Goal: Task Accomplishment & Management: Manage account settings

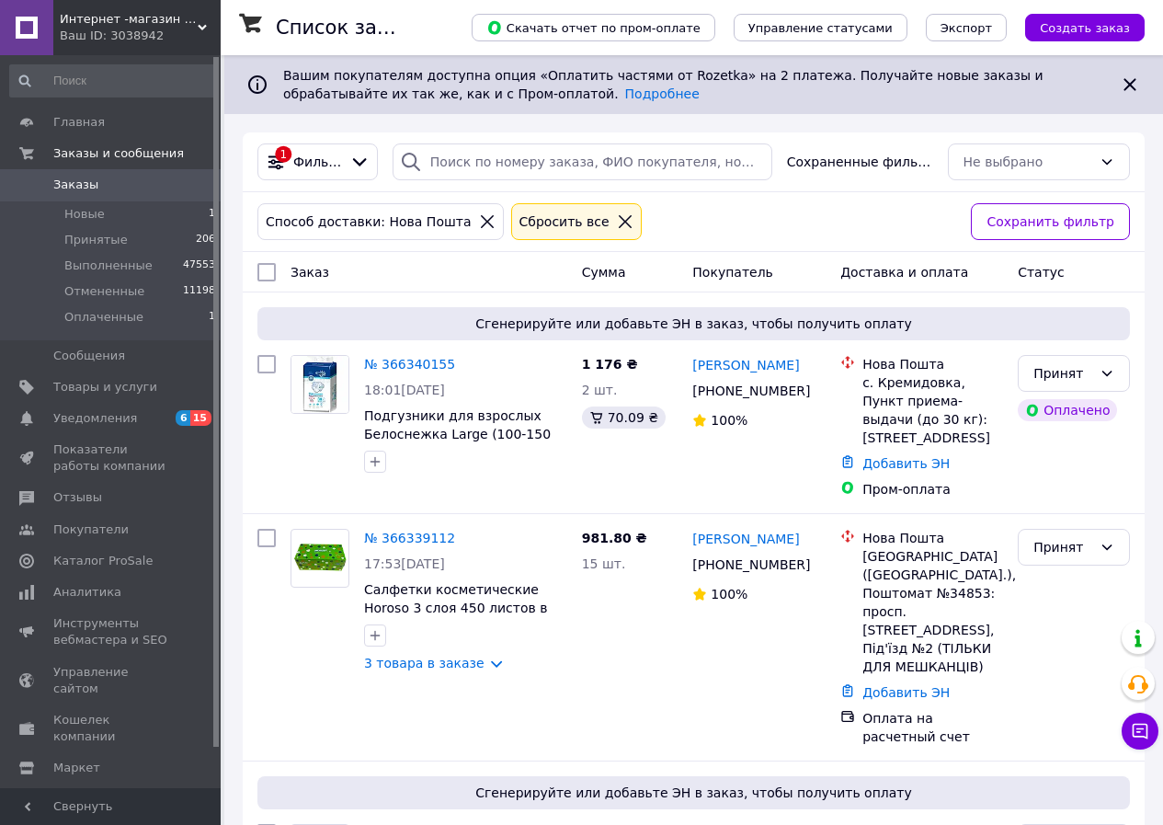
click at [619, 223] on icon at bounding box center [625, 221] width 13 height 13
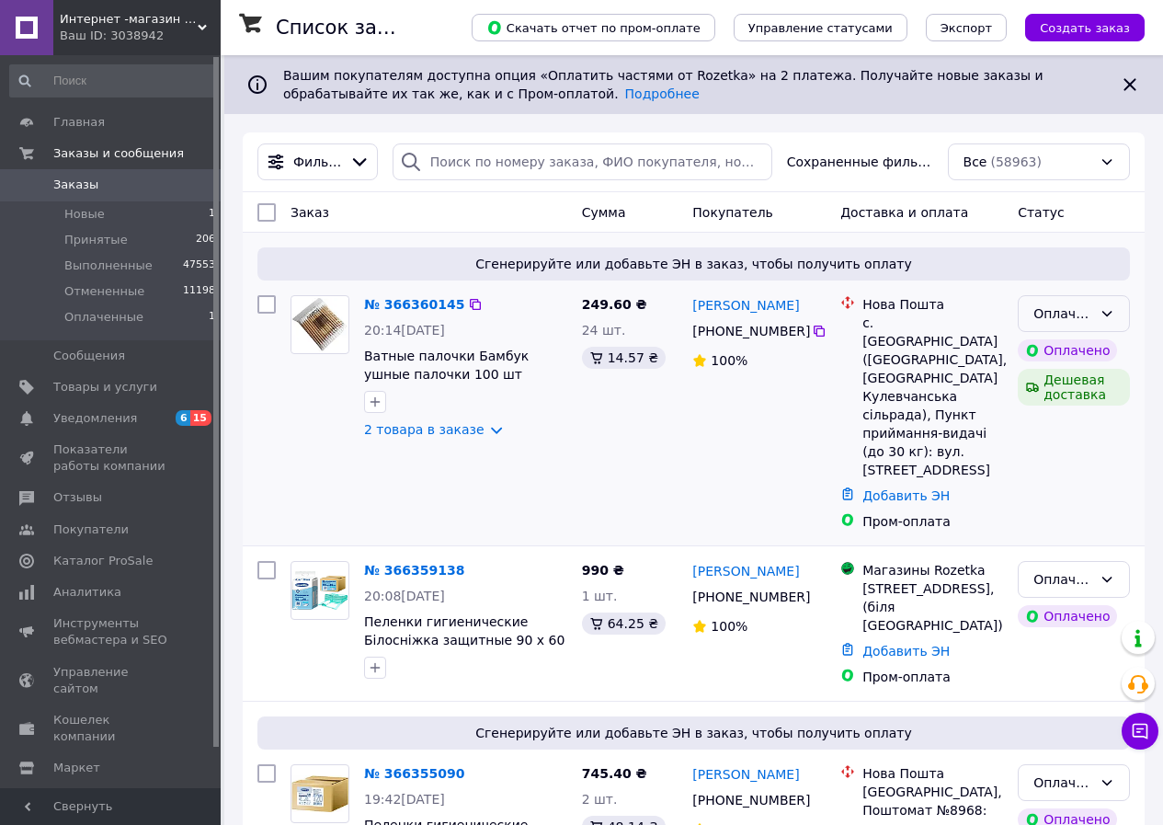
click at [1107, 318] on icon at bounding box center [1107, 313] width 15 height 15
click at [1057, 360] on li "Принят" at bounding box center [1074, 353] width 110 height 33
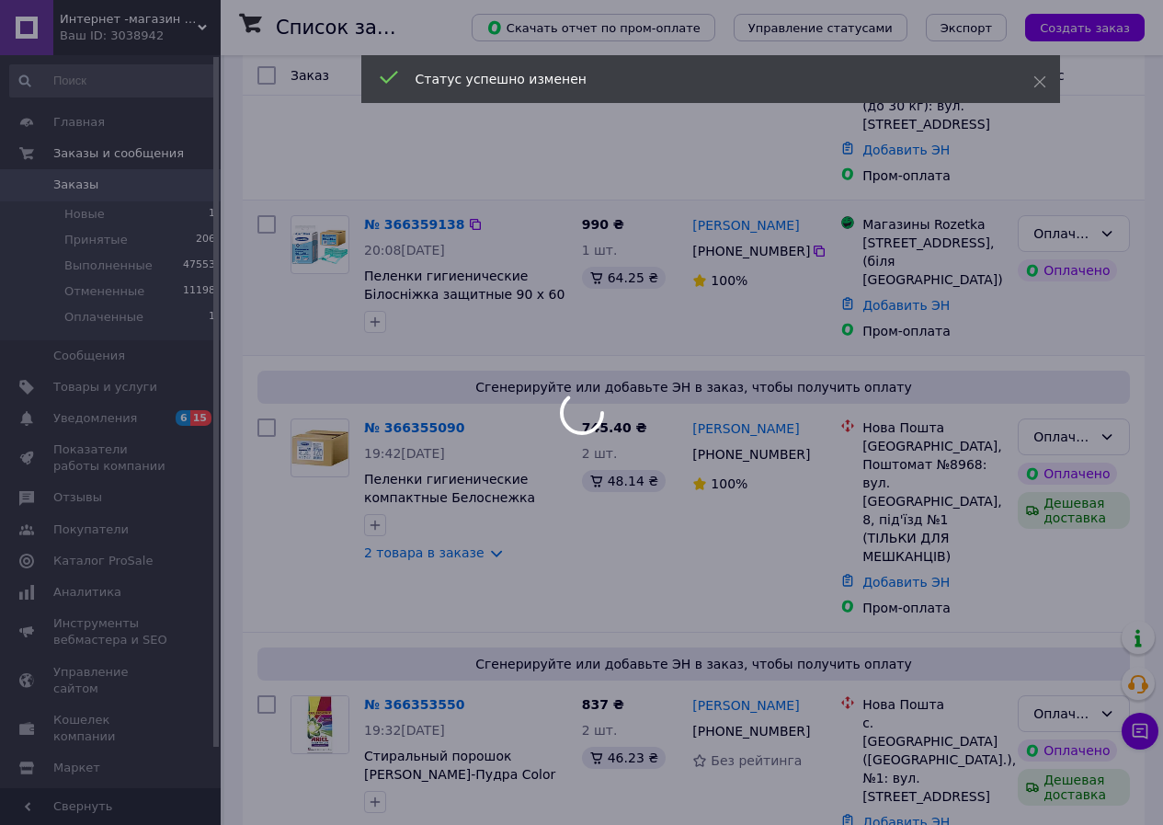
scroll to position [368, 0]
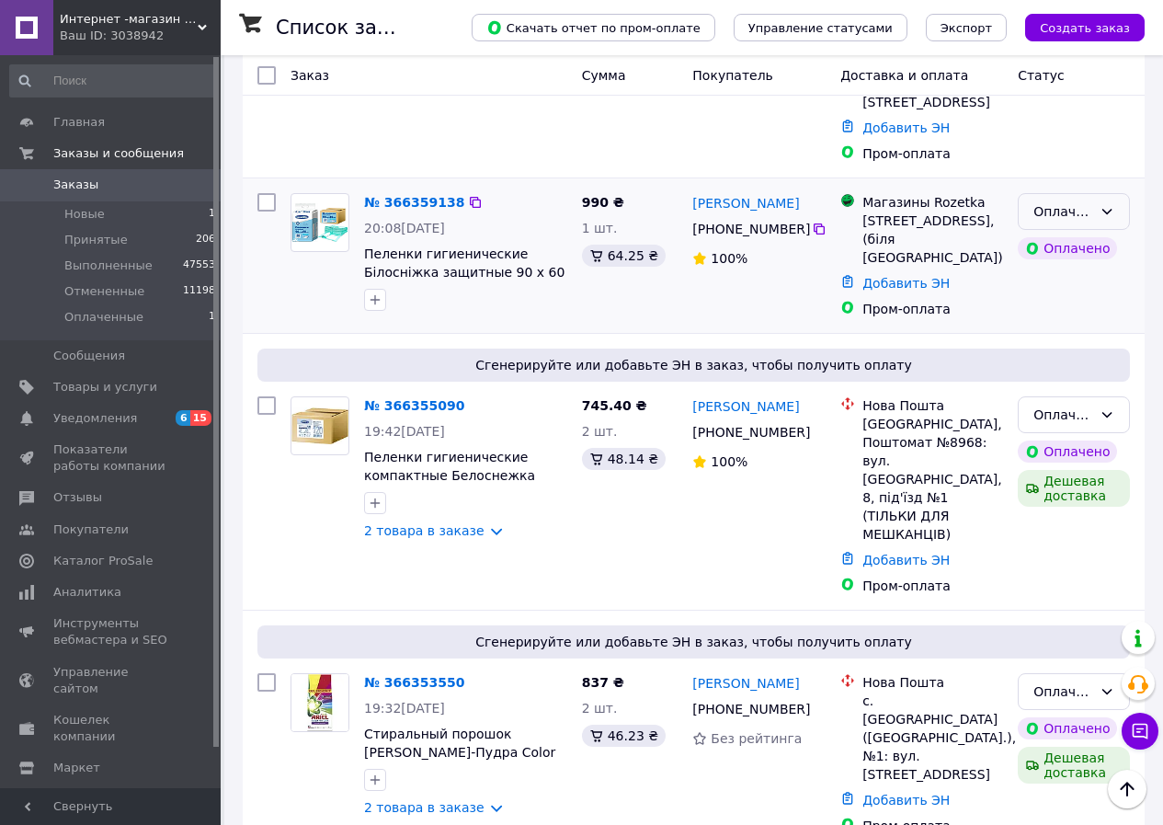
click at [1106, 204] on icon at bounding box center [1107, 211] width 15 height 15
click at [1066, 231] on li "Принят" at bounding box center [1074, 233] width 110 height 33
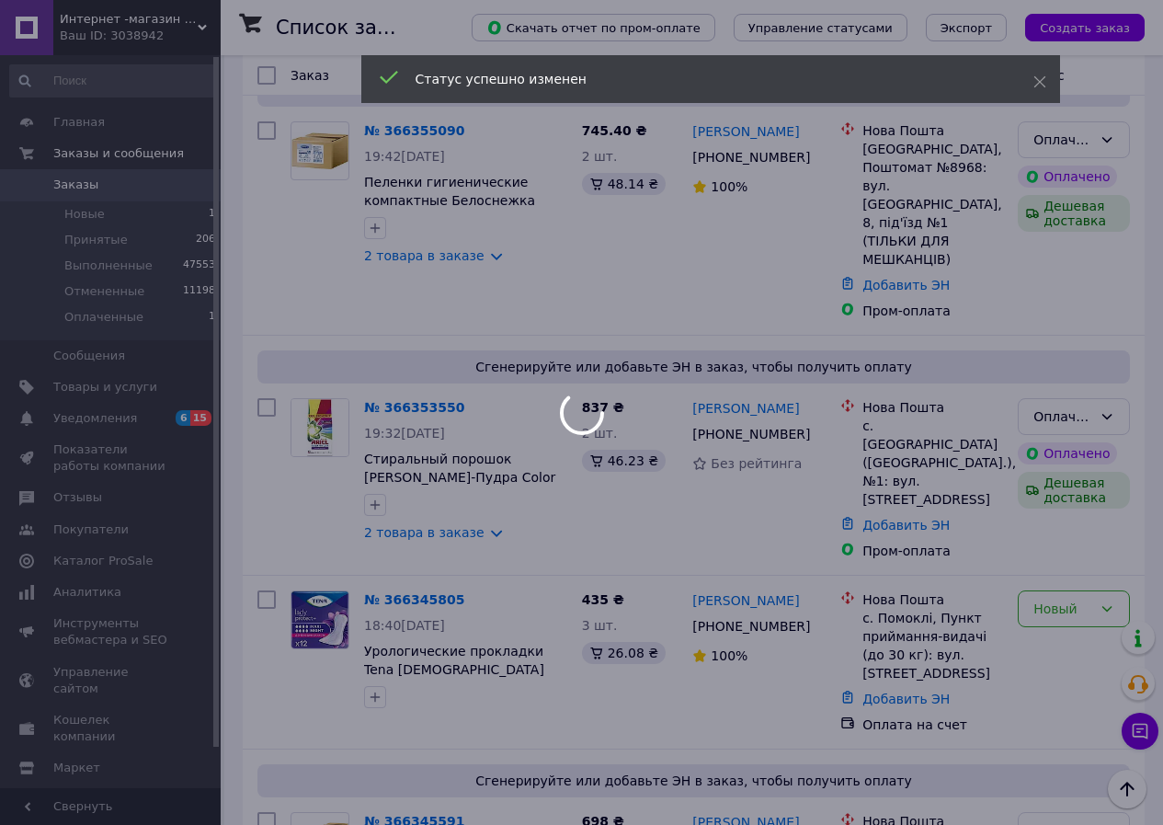
scroll to position [644, 0]
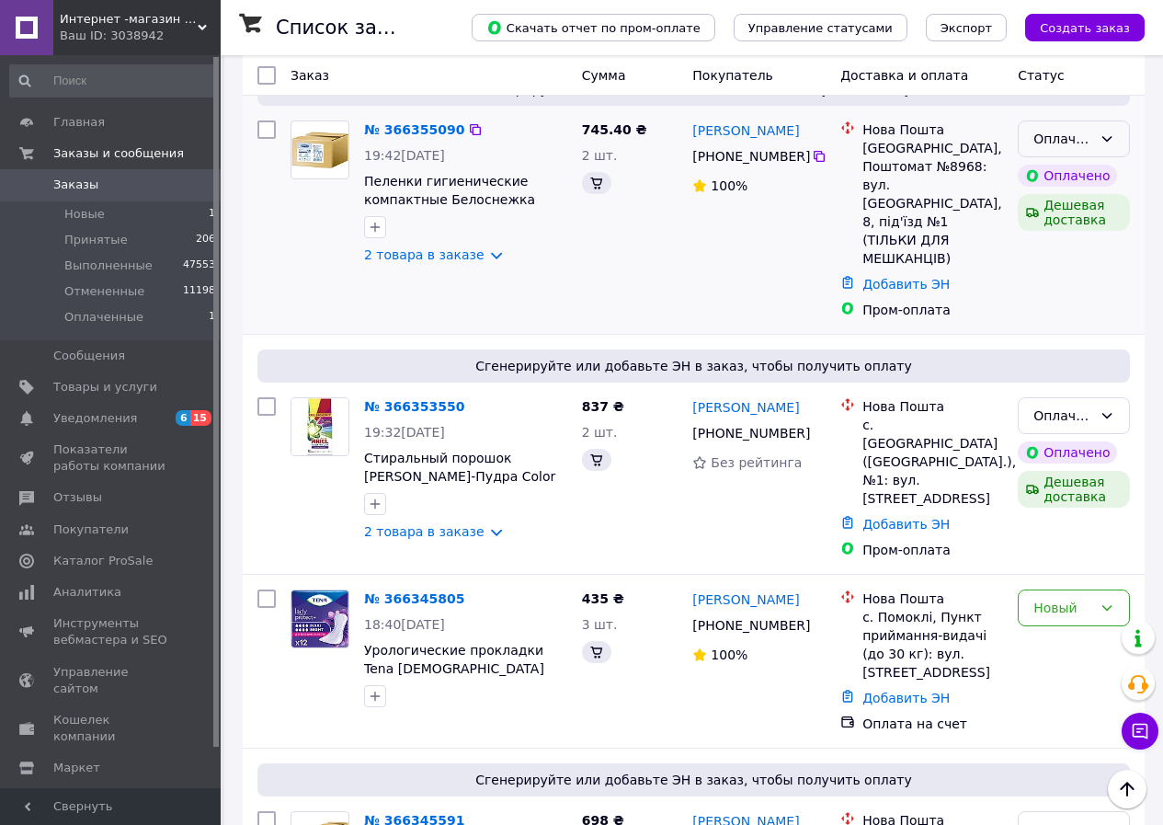
click at [1105, 137] on icon at bounding box center [1107, 138] width 15 height 15
click at [1055, 181] on li "Принят" at bounding box center [1074, 179] width 110 height 33
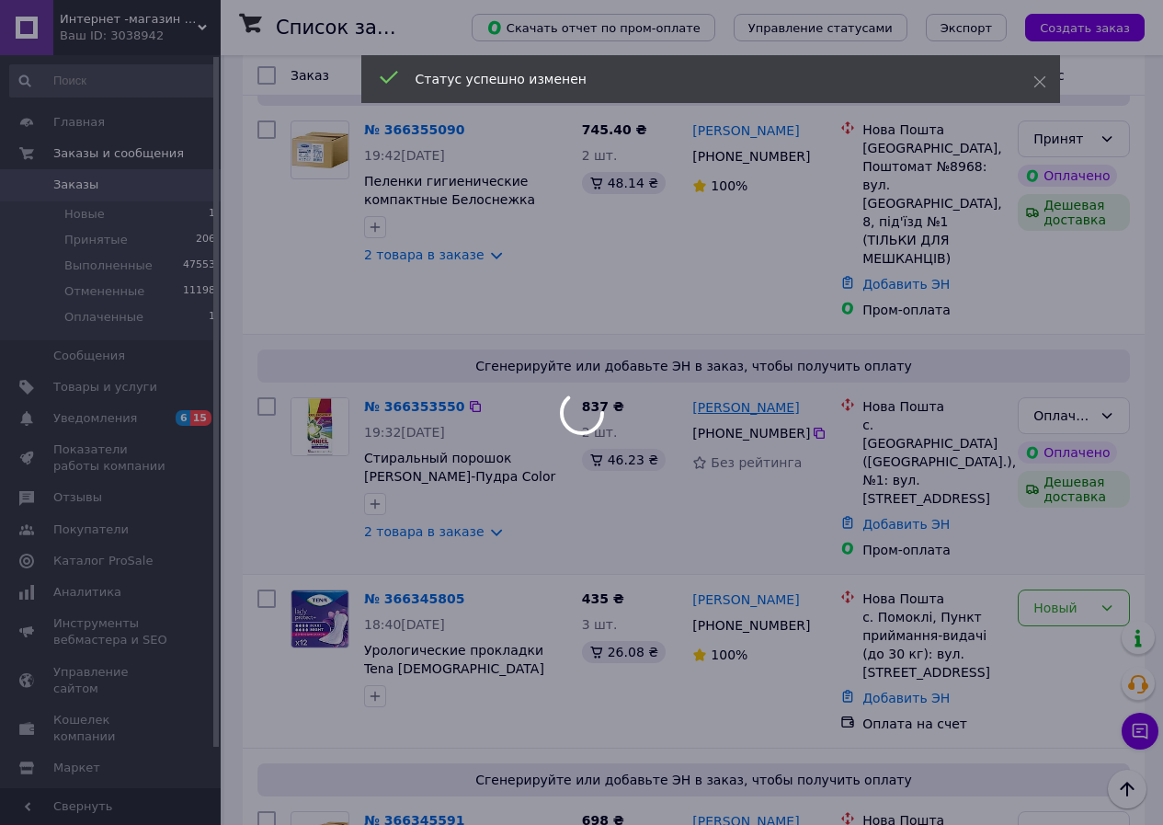
scroll to position [828, 0]
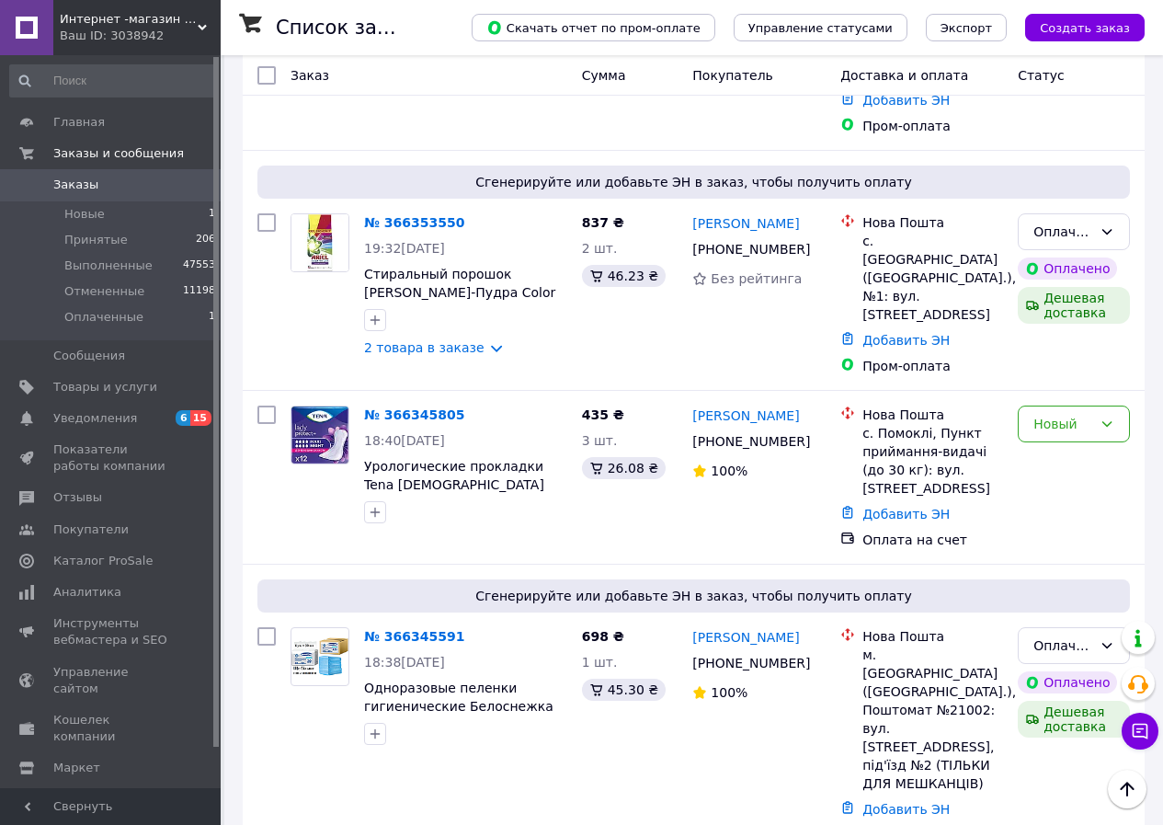
click at [1107, 224] on icon at bounding box center [1107, 231] width 15 height 15
click at [1056, 234] on li "Принят" at bounding box center [1074, 235] width 110 height 33
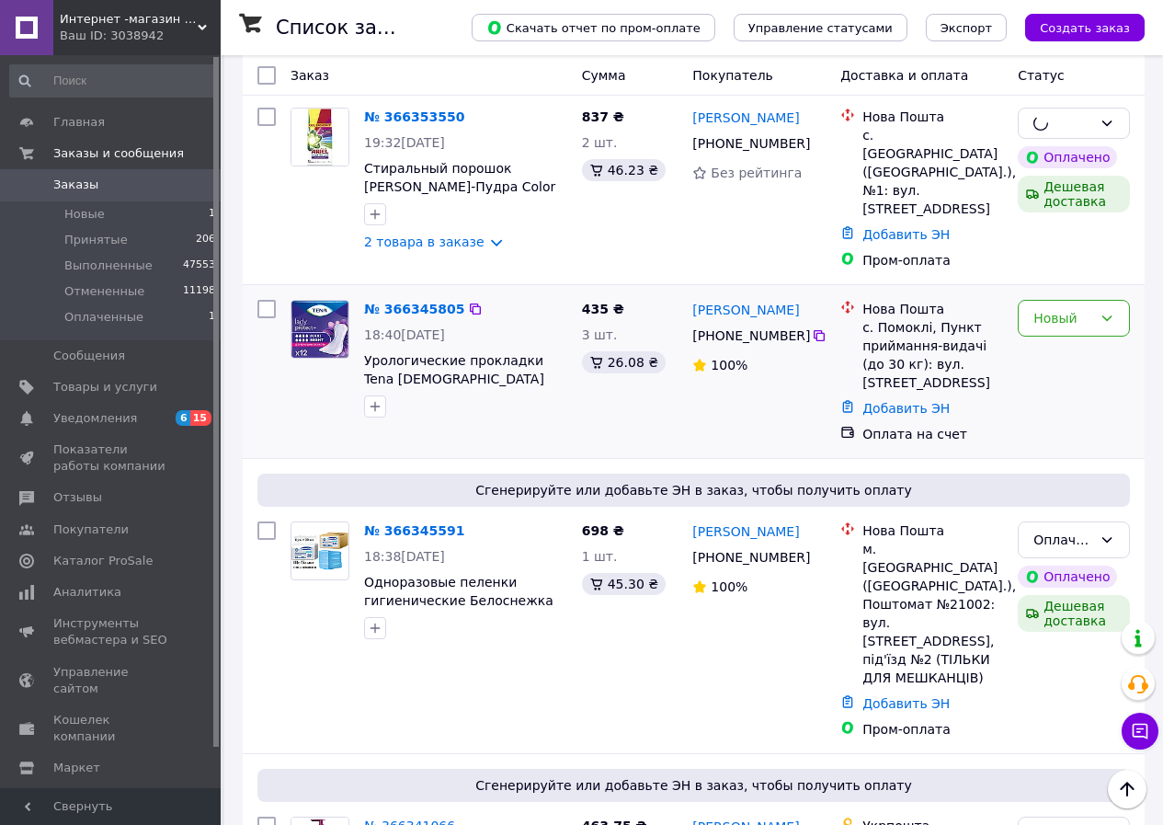
scroll to position [1011, 0]
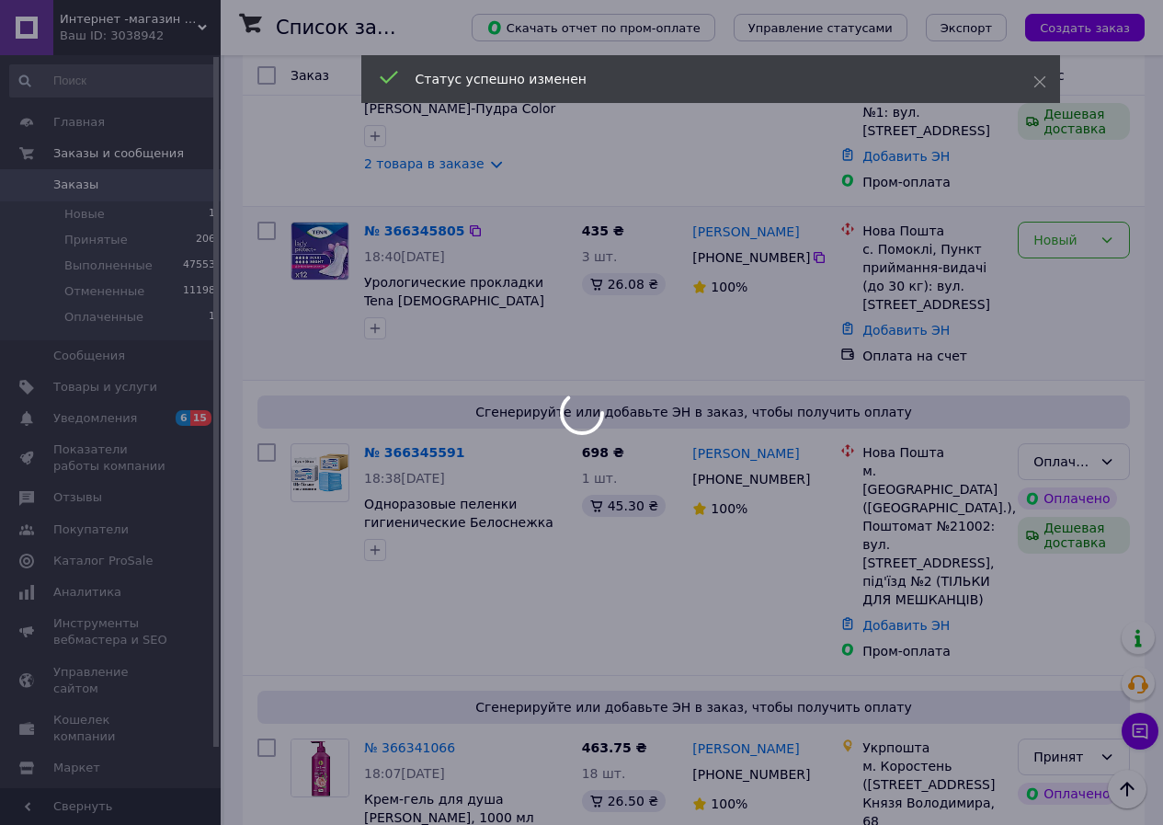
click at [1109, 188] on div at bounding box center [581, 412] width 1163 height 825
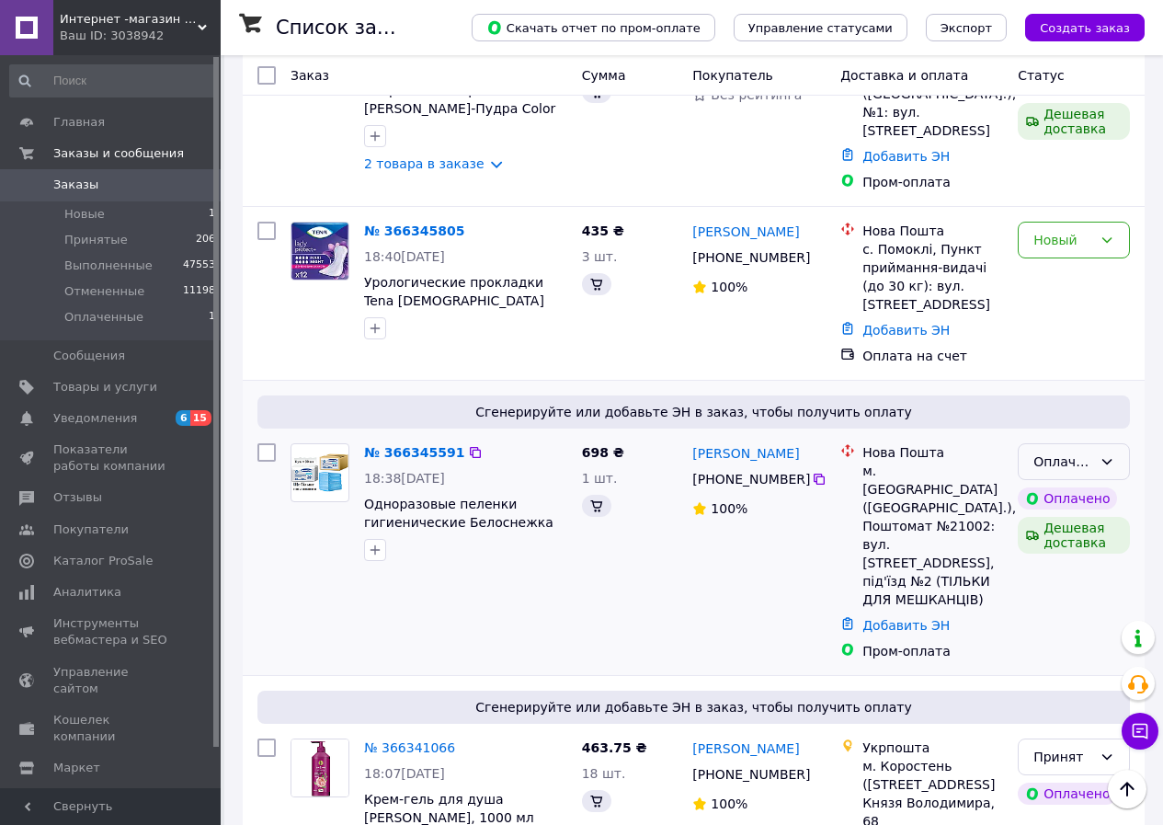
click at [1106, 454] on icon at bounding box center [1107, 461] width 15 height 15
click at [1054, 430] on li "Принят" at bounding box center [1074, 428] width 110 height 33
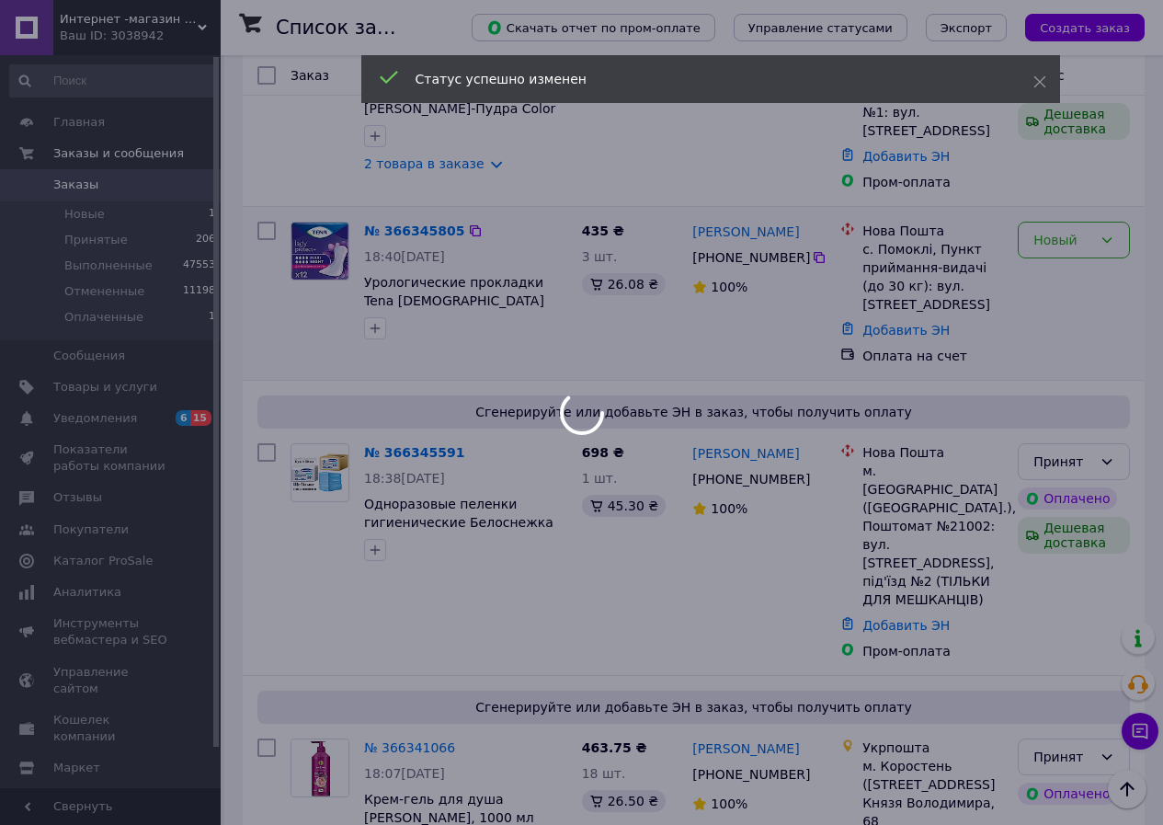
click at [1109, 185] on div at bounding box center [581, 412] width 1163 height 825
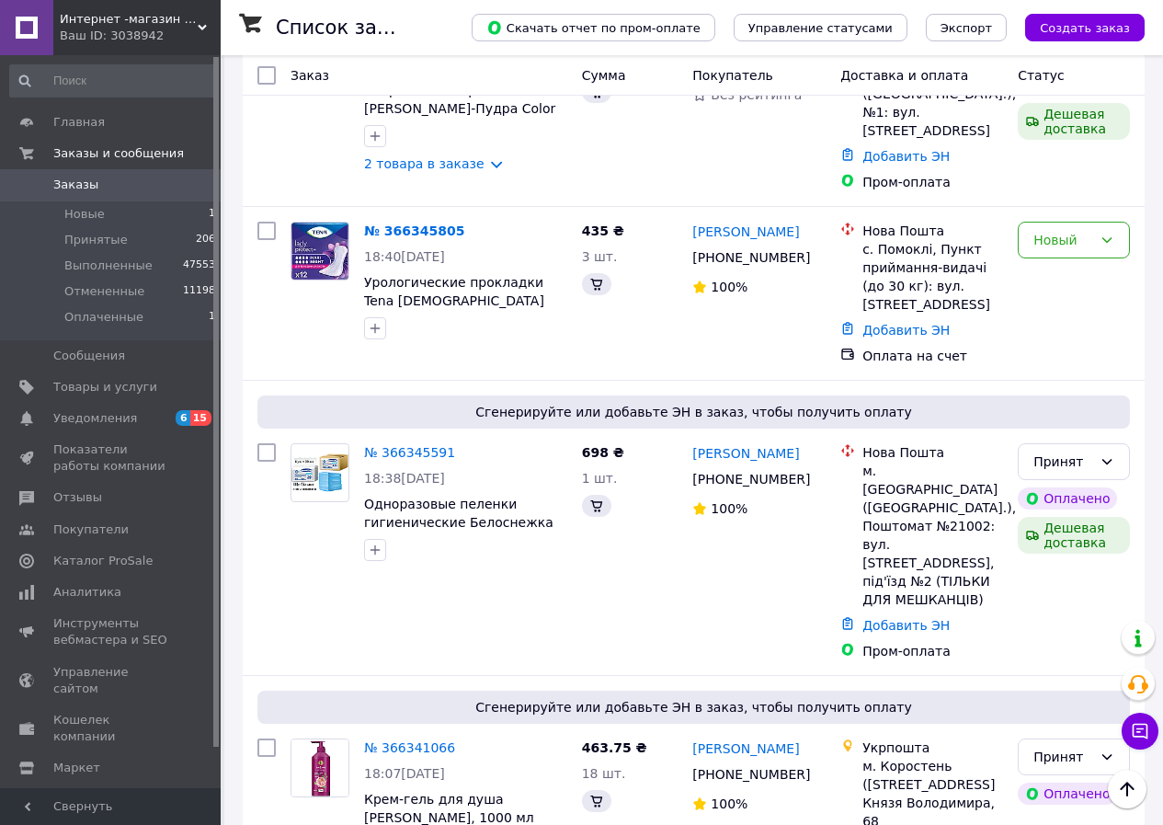
click at [1109, 233] on icon at bounding box center [1107, 240] width 15 height 15
click at [1061, 229] on li "Принят" at bounding box center [1074, 225] width 110 height 33
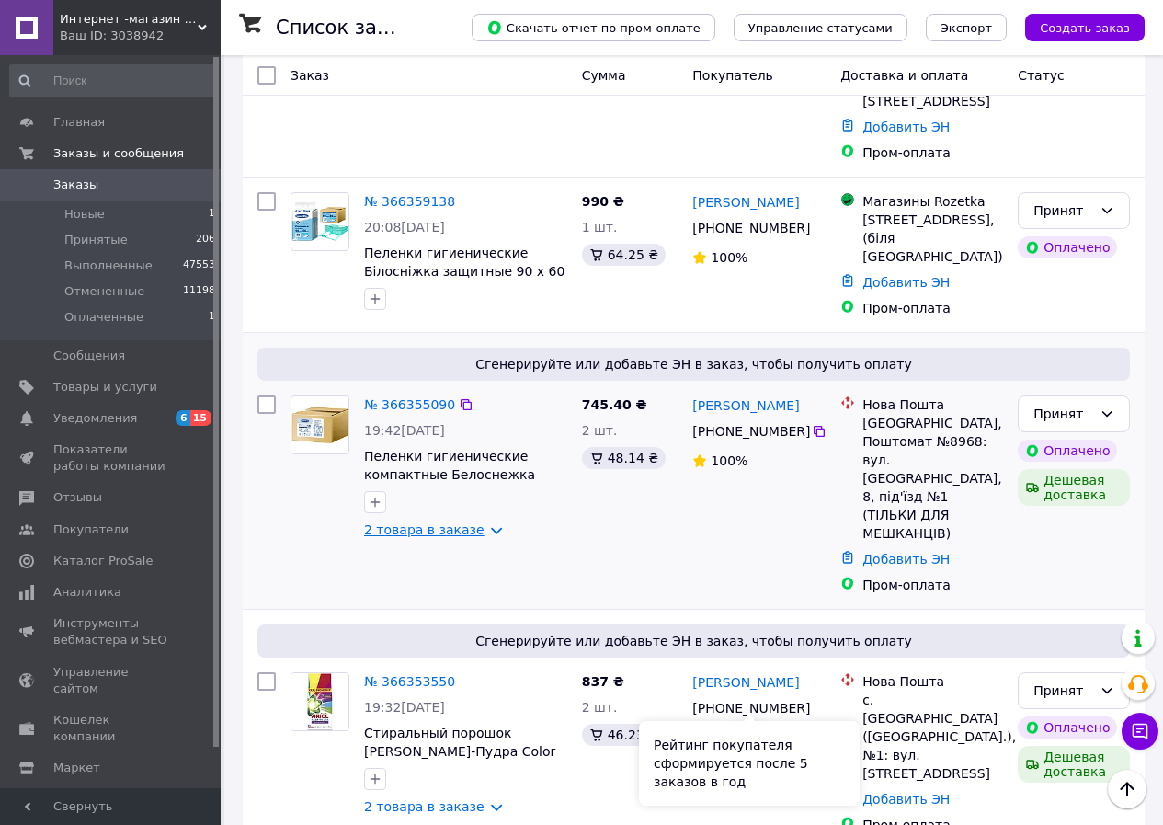
scroll to position [368, 0]
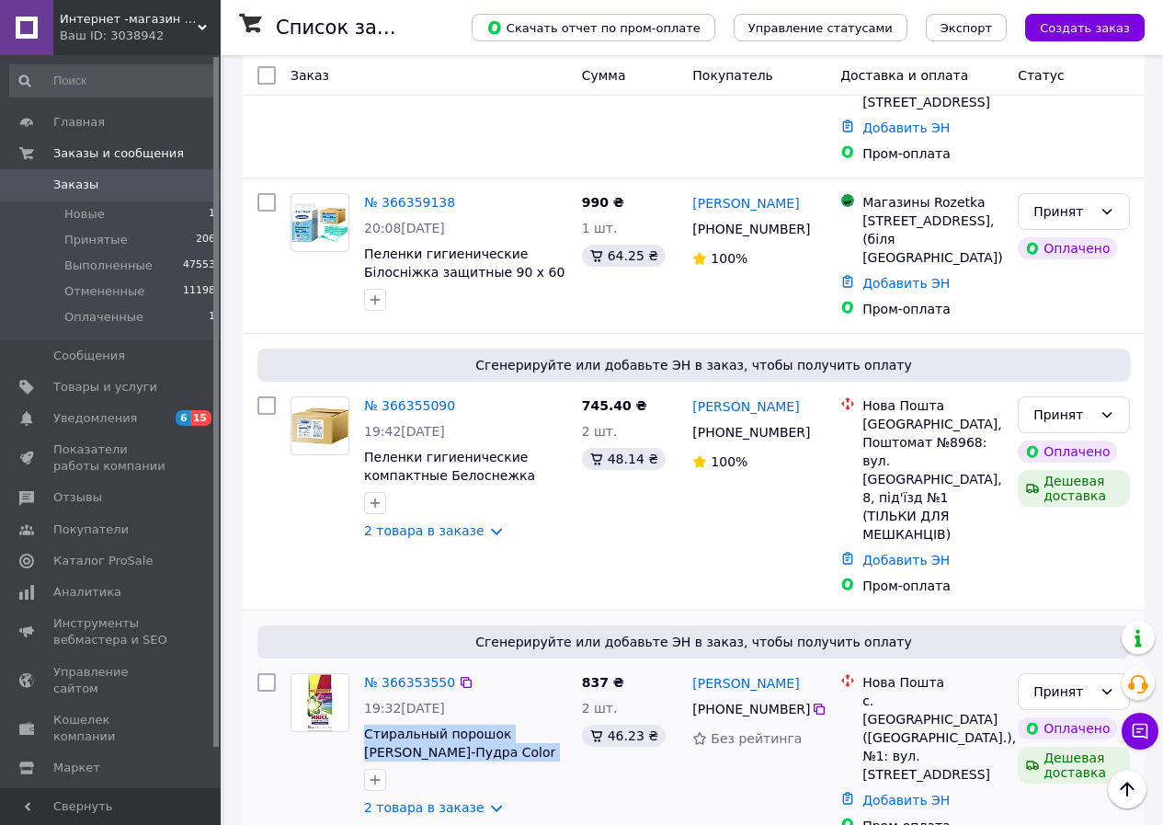
drag, startPoint x: 360, startPoint y: 692, endPoint x: 556, endPoint y: 717, distance: 197.4
click at [556, 717] on div "№ 366353550 19:32[DATE] Стиральный порошок [PERSON_NAME]-Пудра Color Яркие цвет…" at bounding box center [466, 745] width 218 height 158
copy span "Стиральный порошок [PERSON_NAME]-Пудра Color Яркие цвета 8.1 кг"
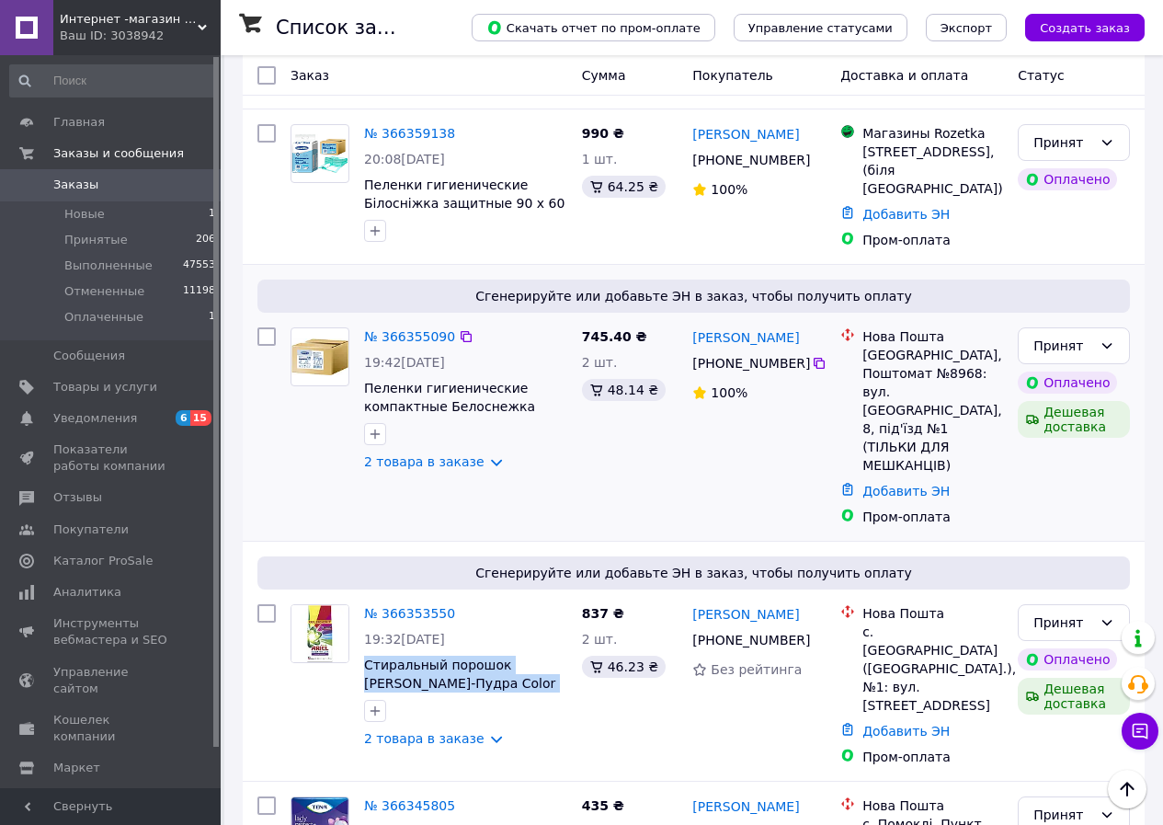
scroll to position [644, 0]
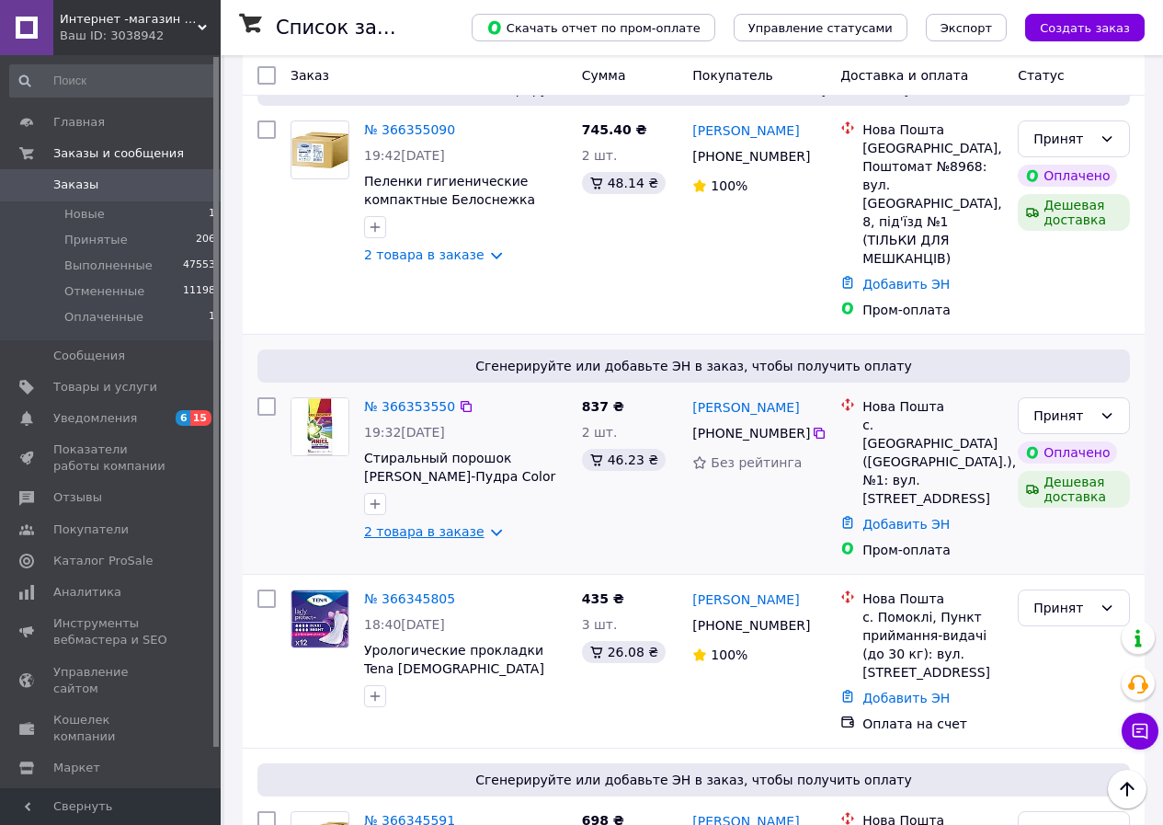
click at [474, 524] on link "2 товара в заказе" at bounding box center [424, 531] width 120 height 15
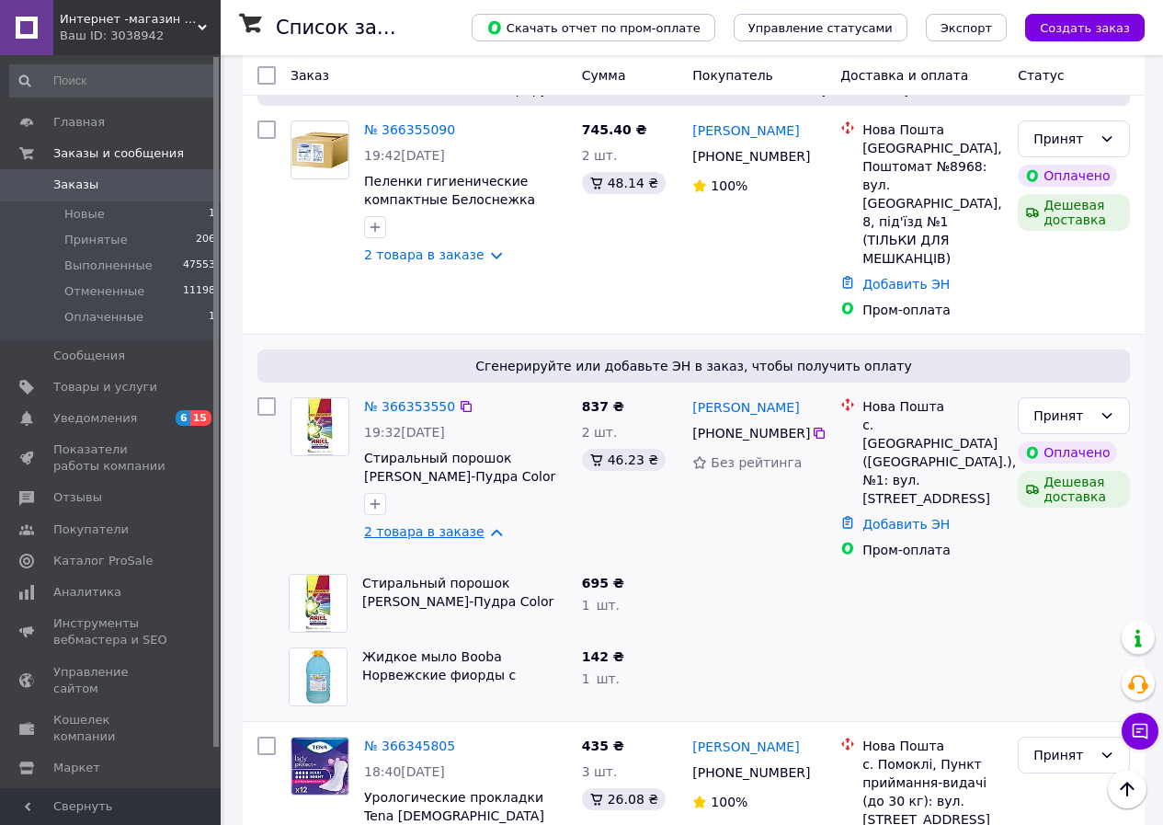
click at [481, 524] on link "2 товара в заказе" at bounding box center [424, 531] width 120 height 15
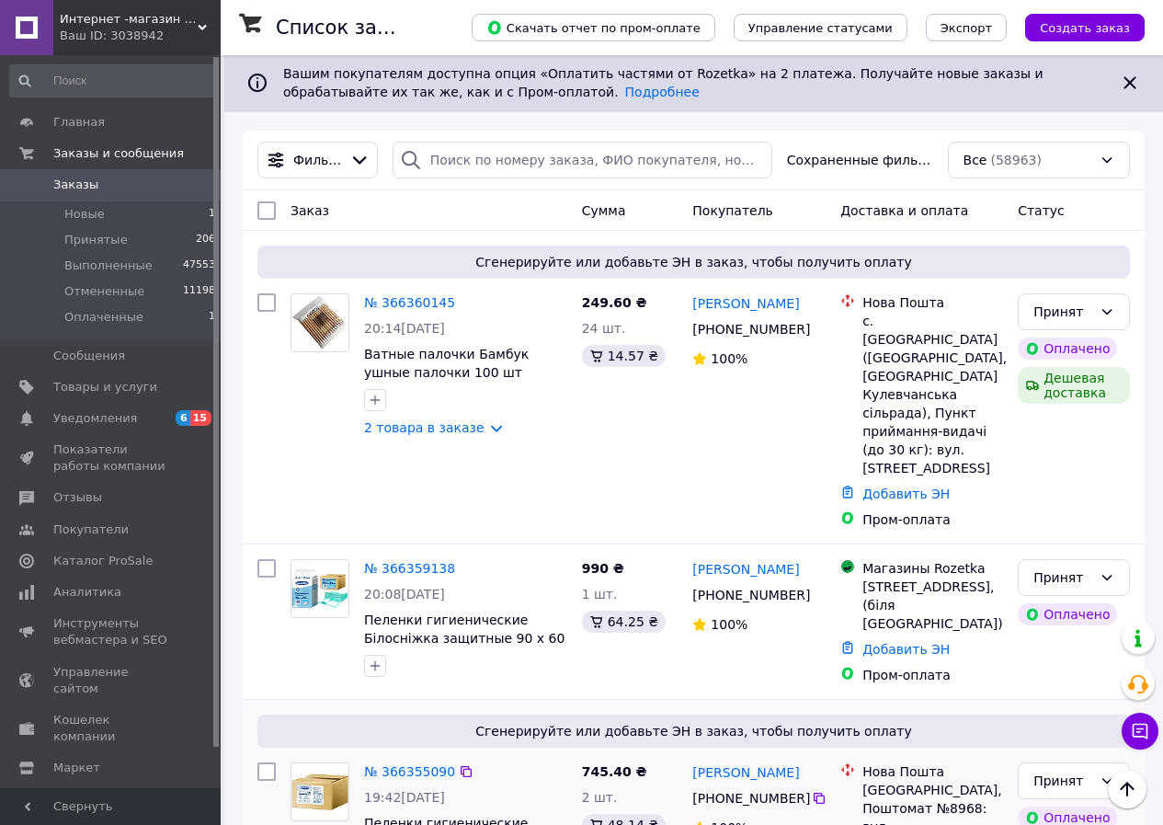
scroll to position [0, 0]
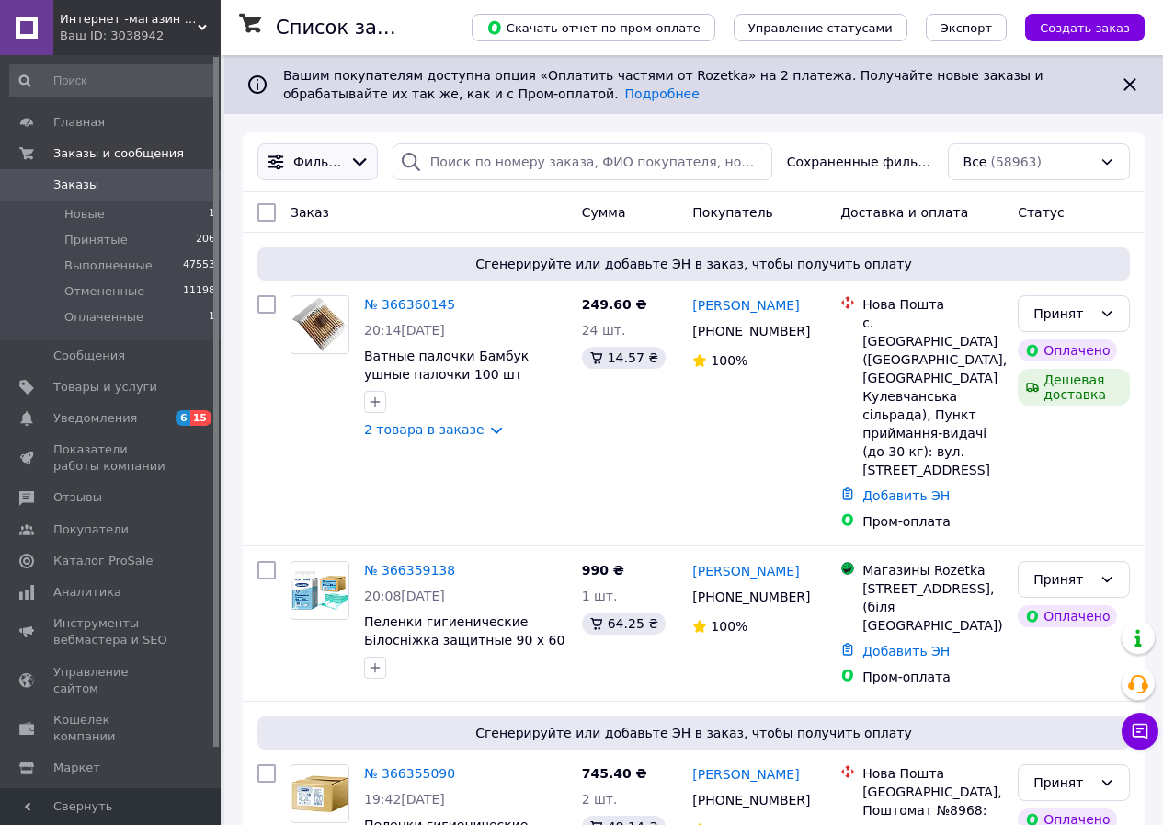
click at [356, 160] on icon at bounding box center [359, 162] width 20 height 20
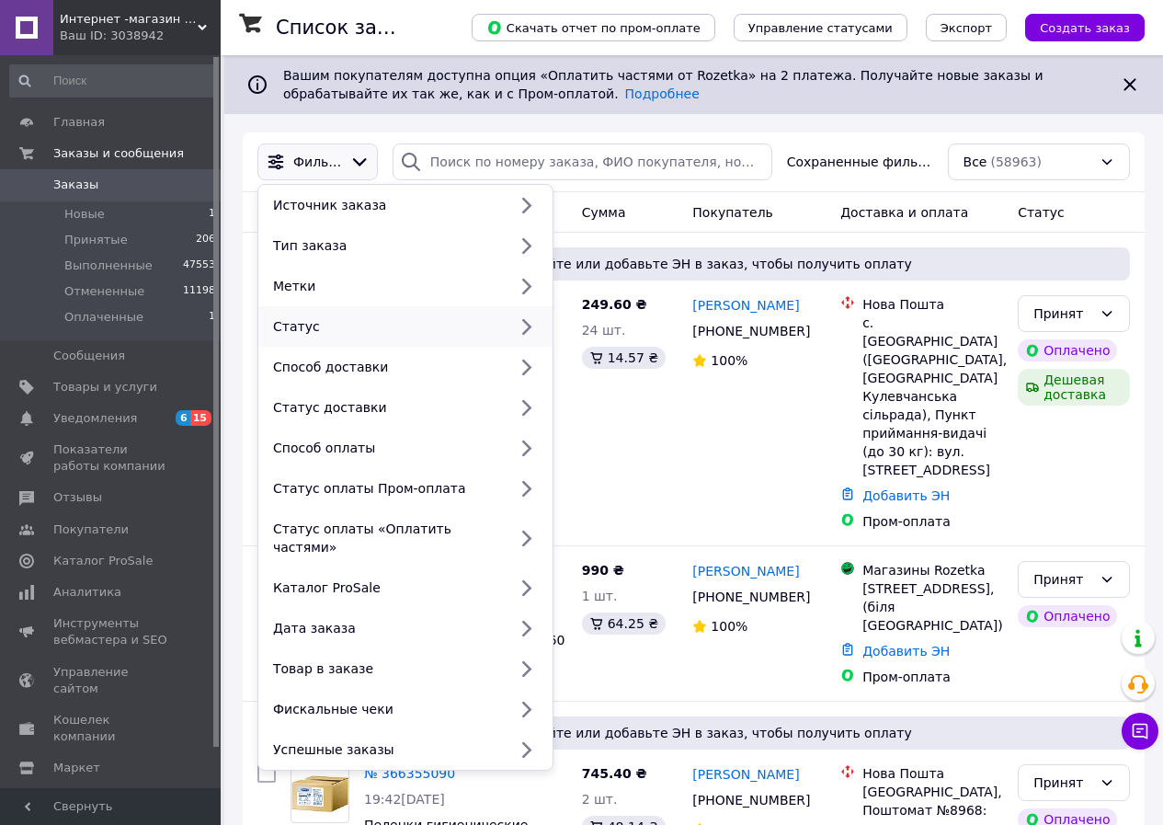
drag, startPoint x: 366, startPoint y: 367, endPoint x: 360, endPoint y: 339, distance: 28.1
click at [368, 366] on div "Способ доставки" at bounding box center [386, 367] width 241 height 18
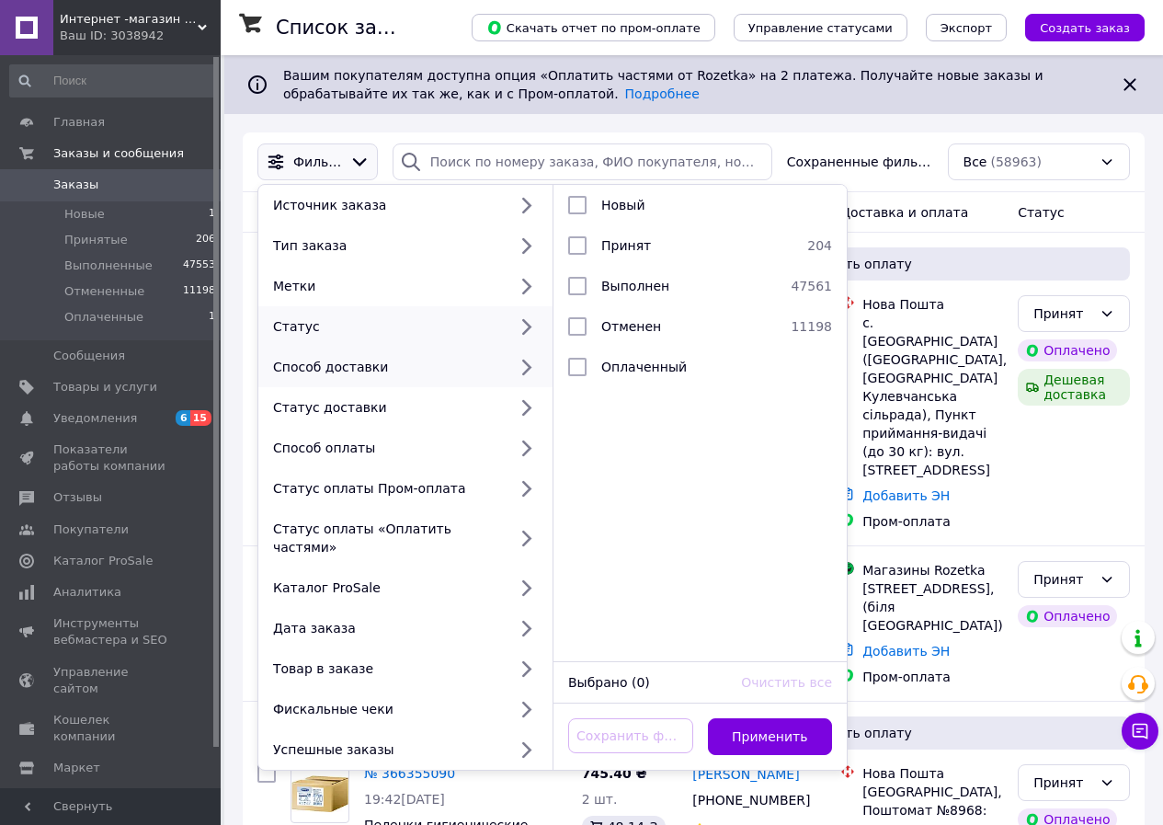
click at [528, 373] on icon at bounding box center [526, 367] width 24 height 24
click at [524, 366] on icon at bounding box center [526, 367] width 24 height 24
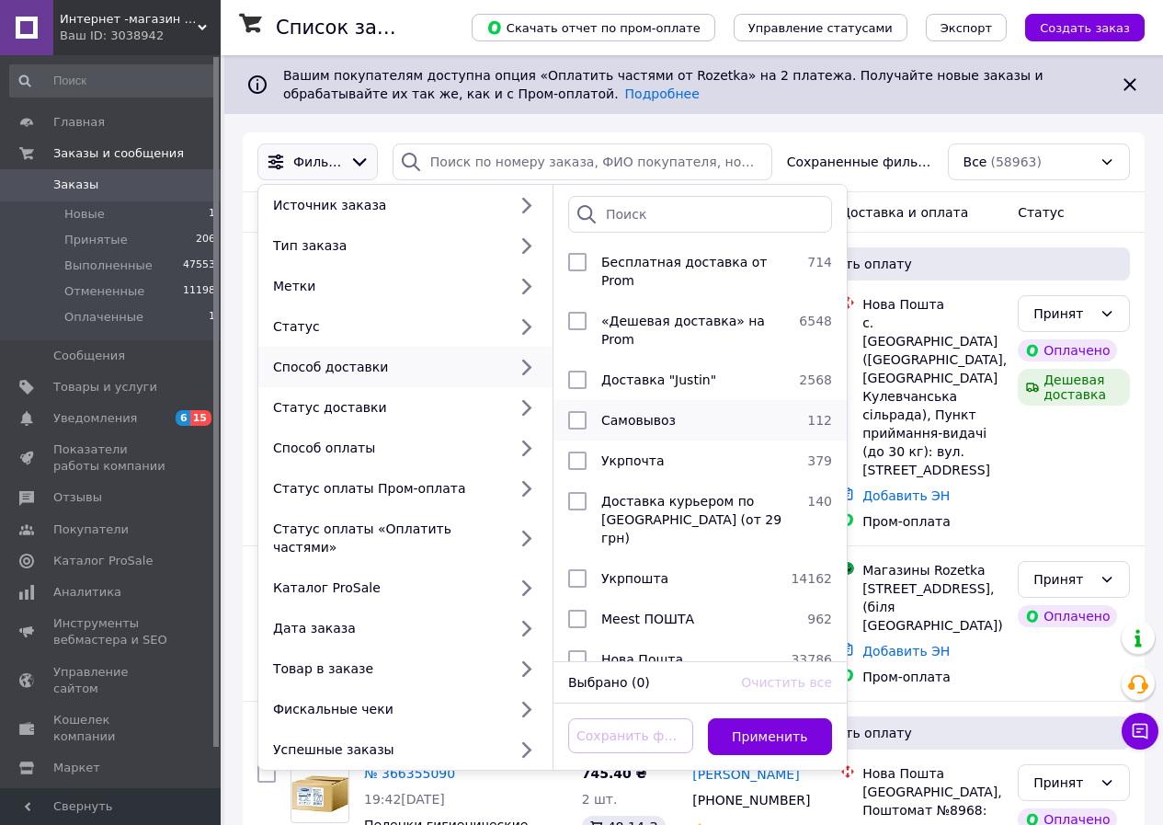
scroll to position [64, 0]
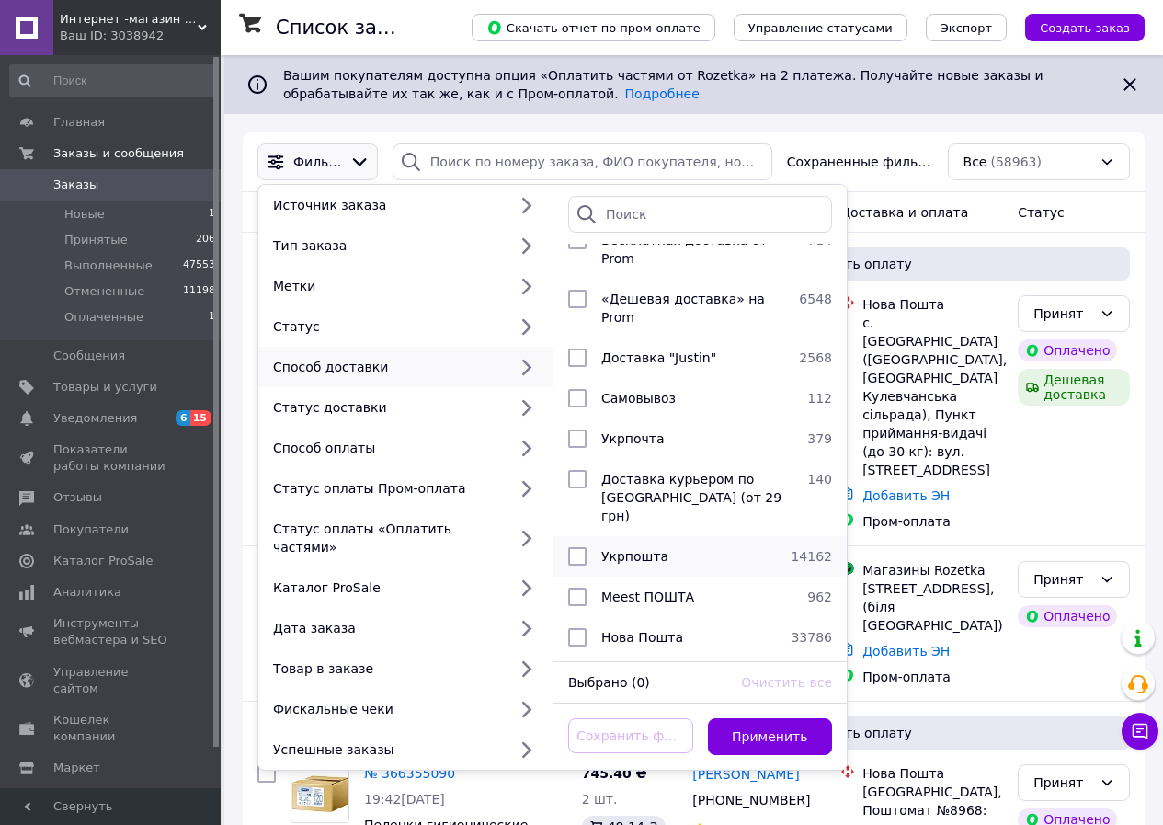
click at [575, 547] on input "checkbox" at bounding box center [577, 556] width 18 height 18
checkbox input "true"
drag, startPoint x: 742, startPoint y: 722, endPoint x: 803, endPoint y: 357, distance: 370.0
click at [743, 722] on button "Применить" at bounding box center [770, 736] width 125 height 37
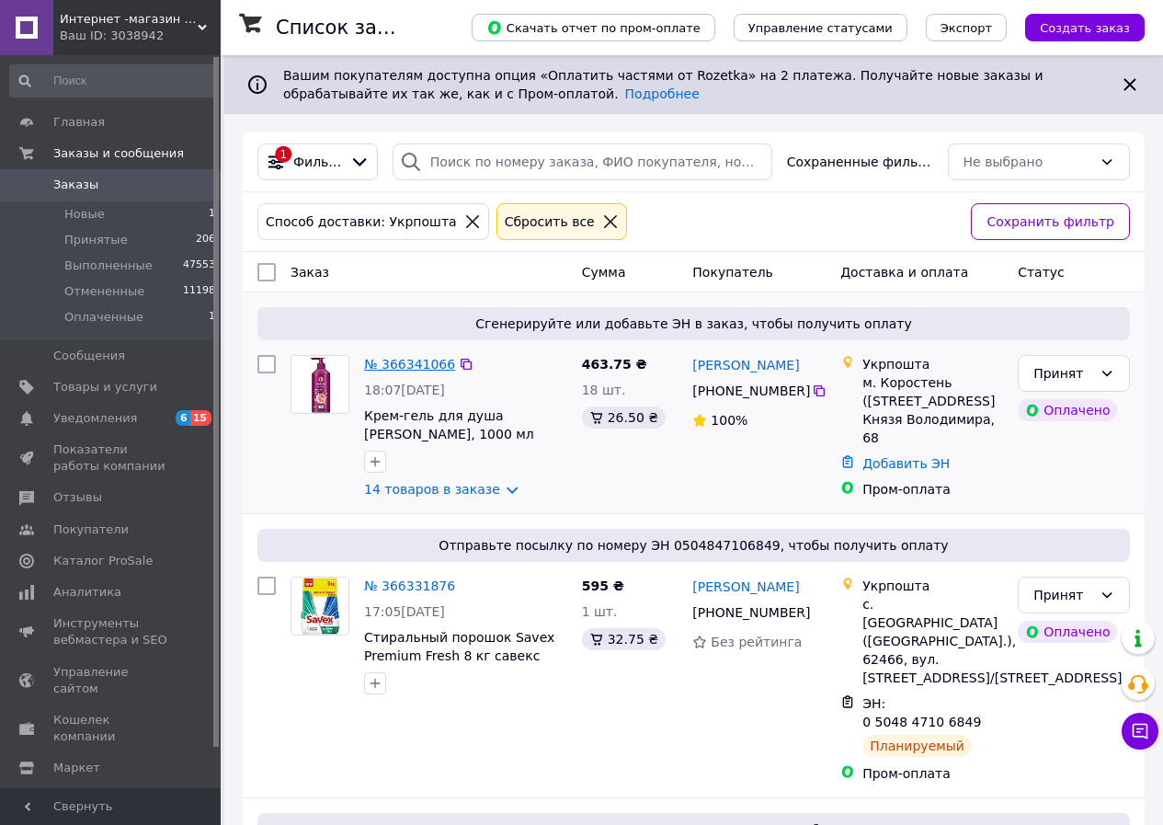
click at [406, 365] on link "№ 366341066" at bounding box center [409, 364] width 91 height 15
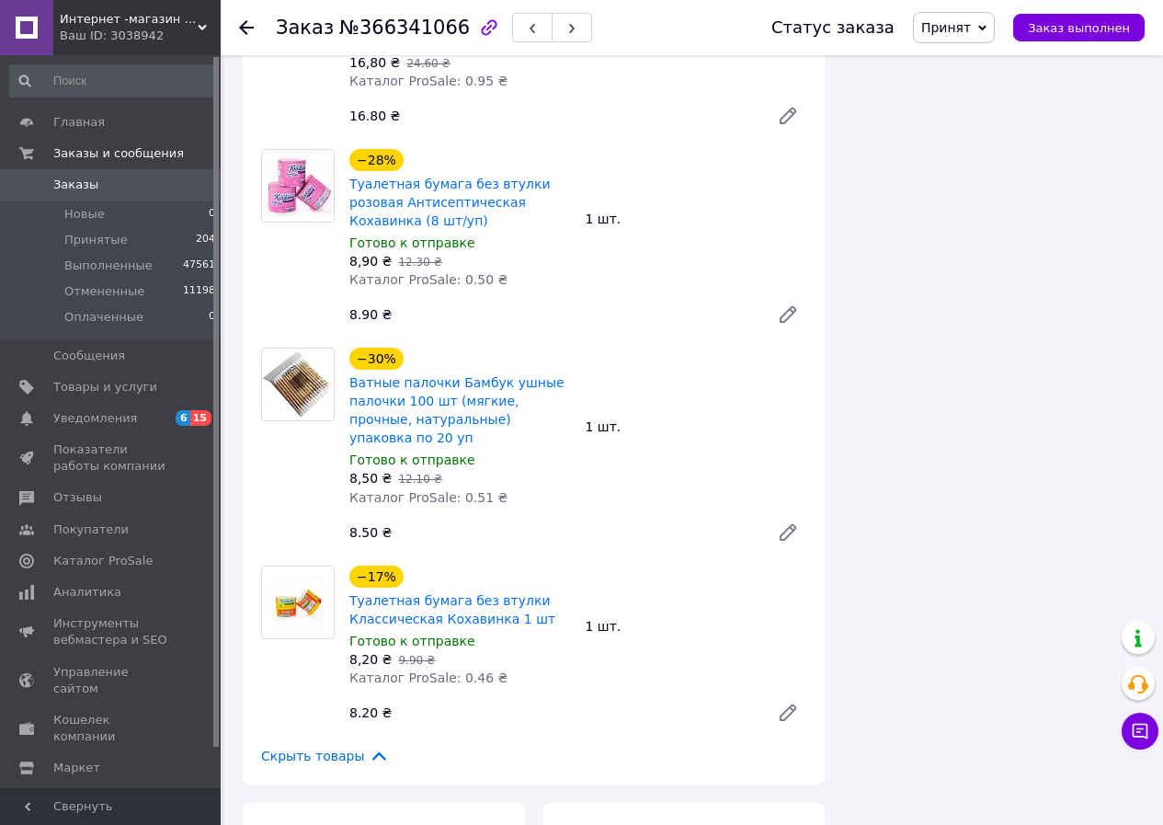
scroll to position [2850, 0]
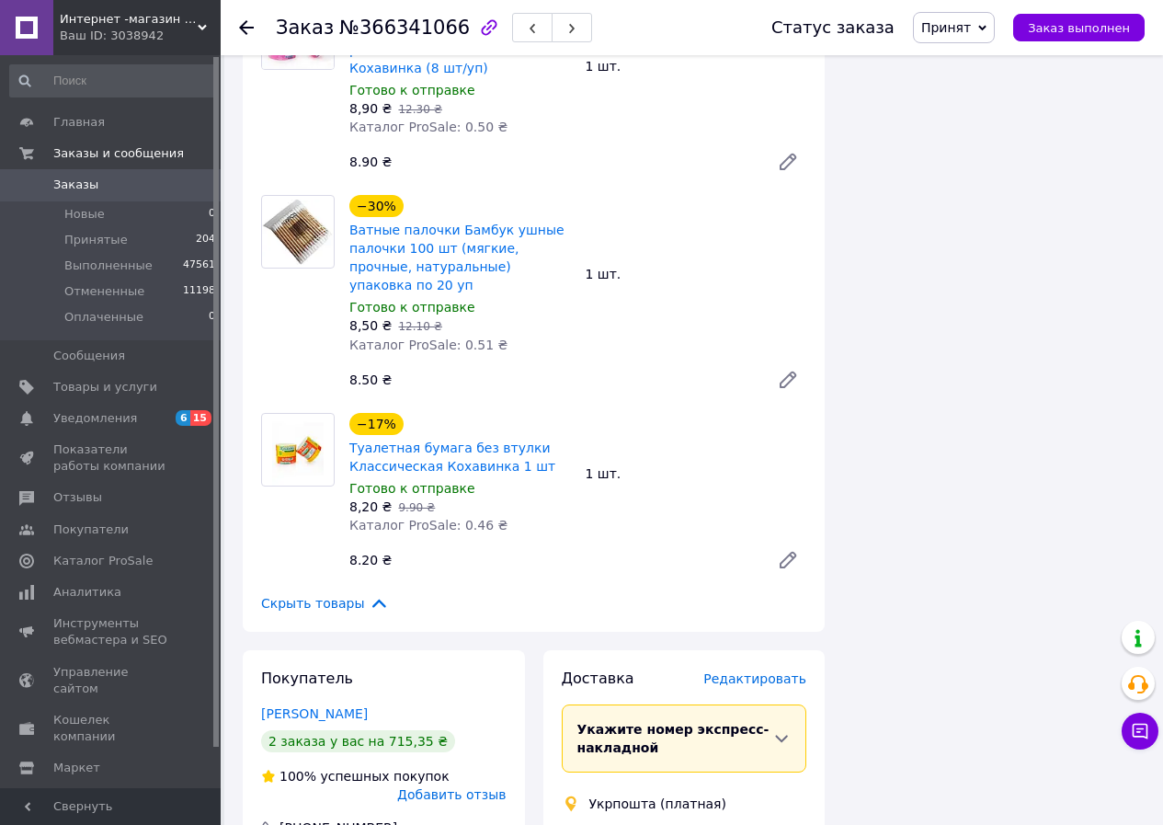
drag, startPoint x: 378, startPoint y: 584, endPoint x: 246, endPoint y: 580, distance: 131.5
click at [246, 650] on div "Покупатель [PERSON_NAME] 2 заказа у вас на 715,35 ₴ 100% успешных покупок Добав…" at bounding box center [384, 771] width 282 height 242
copy link "[PERSON_NAME]"
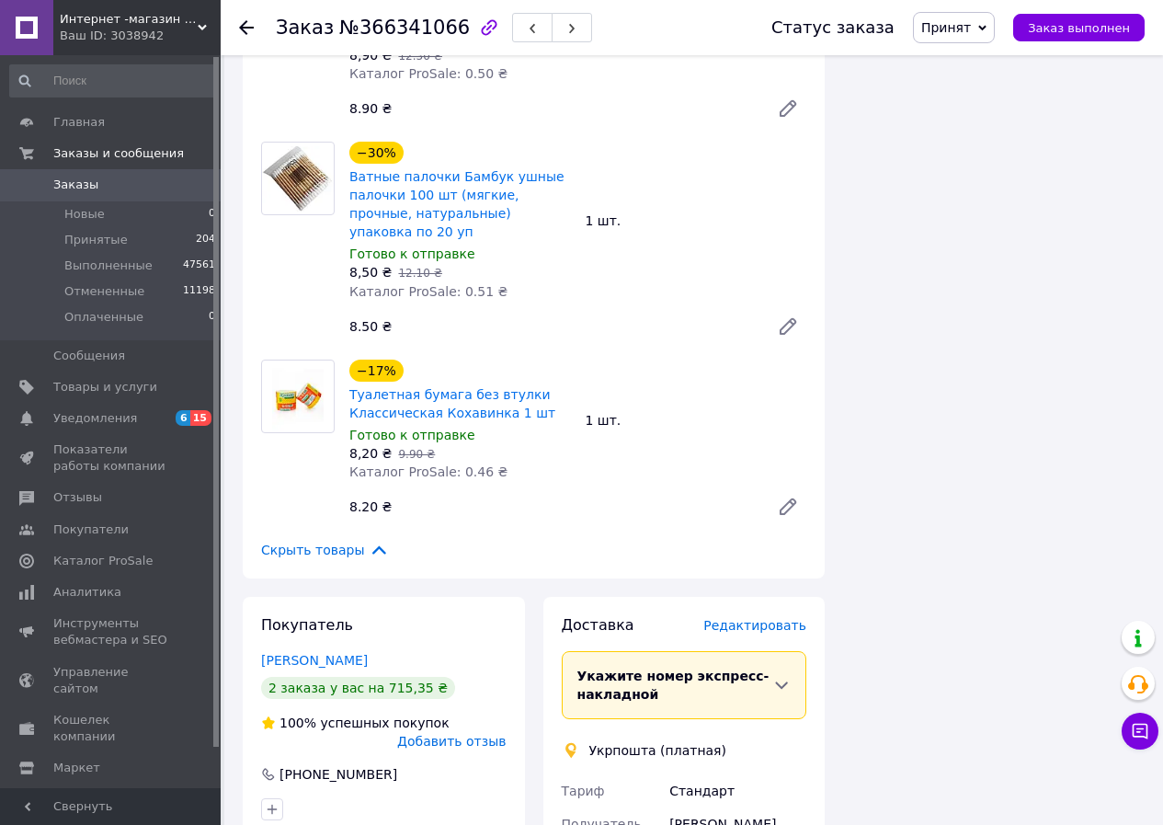
scroll to position [3218, 0]
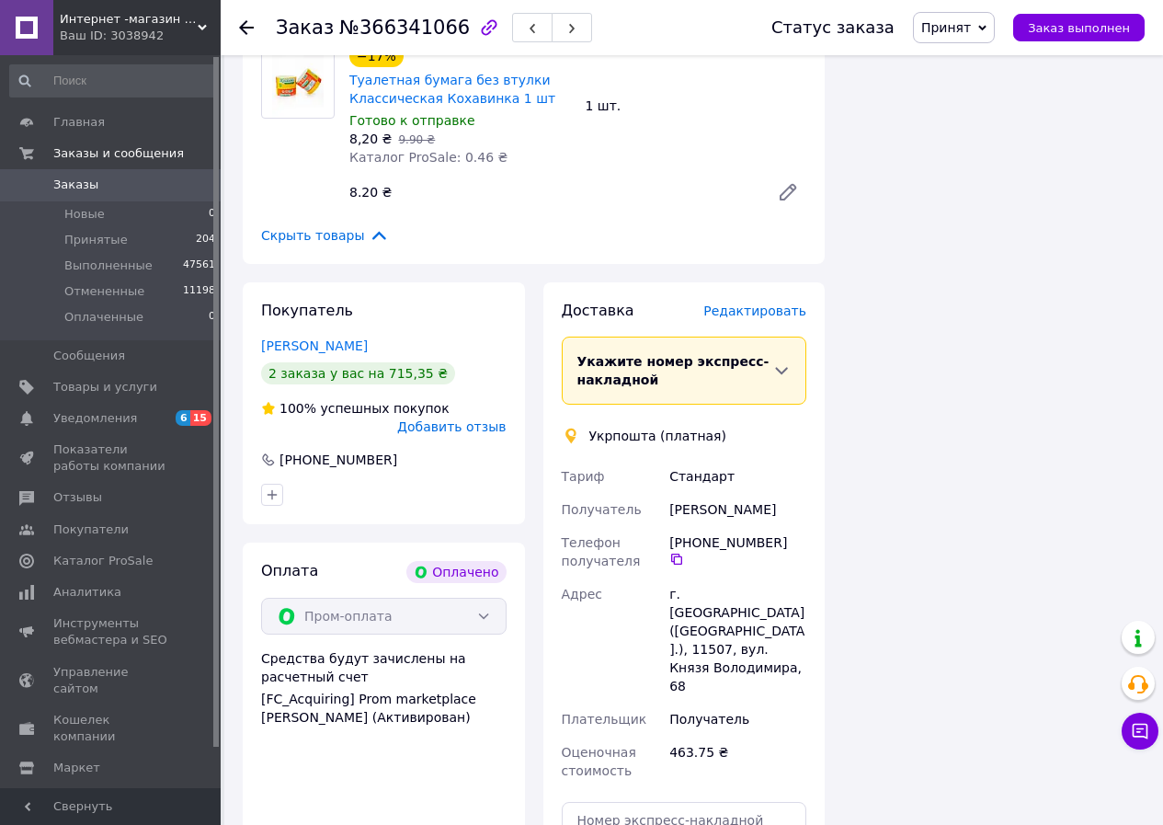
click at [301, 21] on span "Заказ" at bounding box center [305, 28] width 58 height 22
copy h1 "Заказ №366341066"
click at [774, 303] on span "Редактировать" at bounding box center [754, 310] width 103 height 15
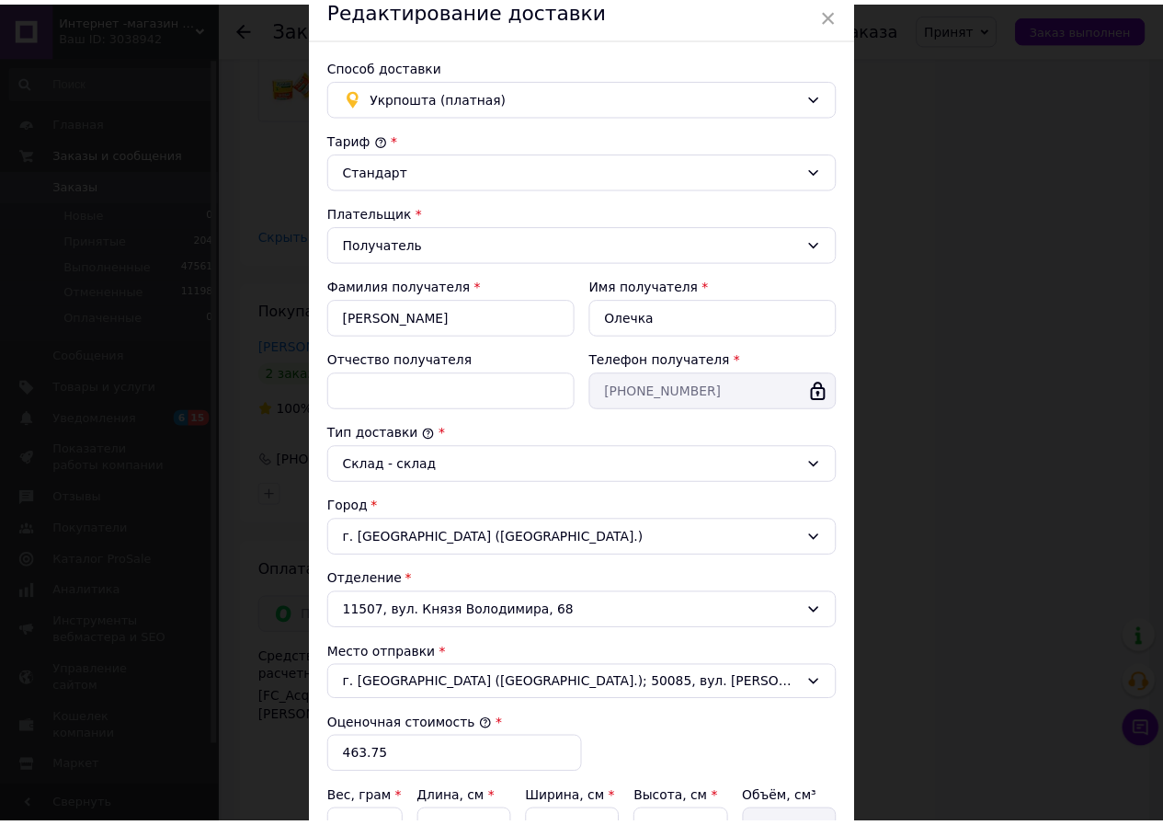
scroll to position [325, 0]
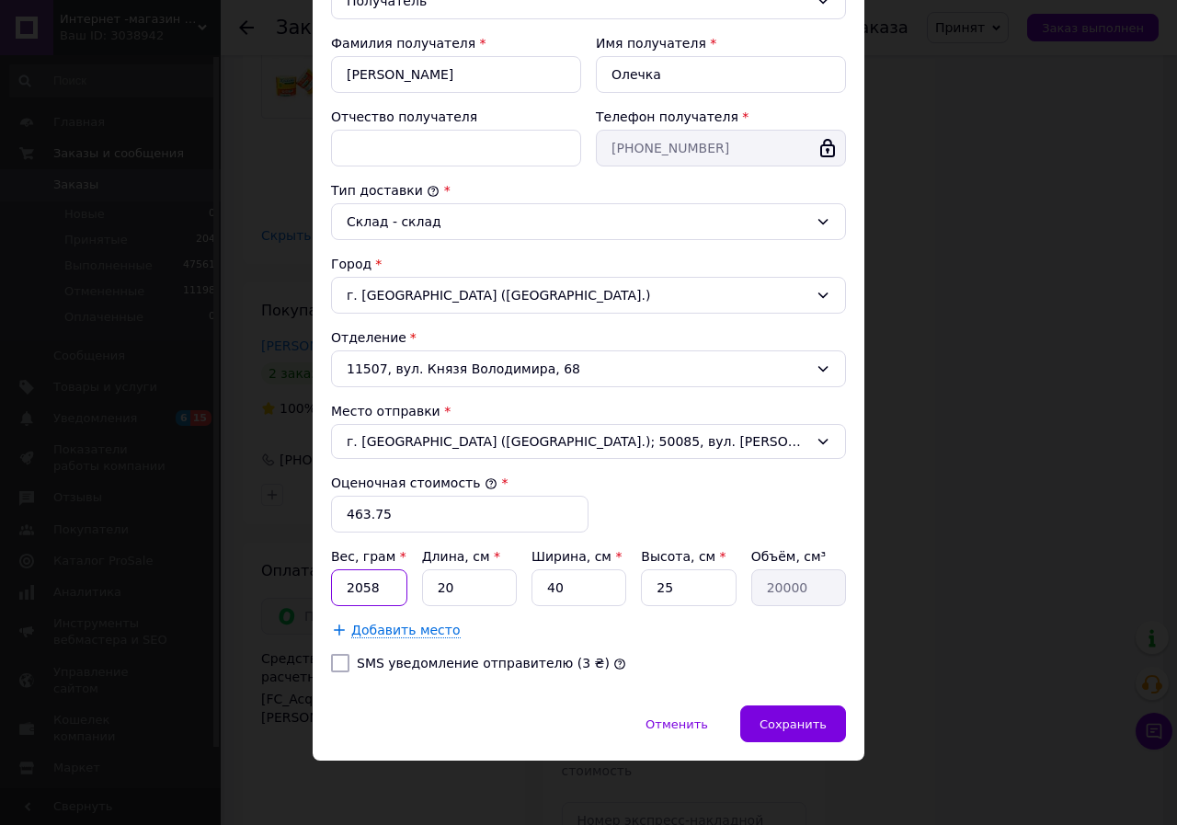
drag, startPoint x: 353, startPoint y: 588, endPoint x: 384, endPoint y: 586, distance: 31.3
click at [382, 587] on input "2058" at bounding box center [369, 587] width 76 height 37
type input "2500"
click at [809, 723] on span "Сохранить" at bounding box center [792, 724] width 67 height 14
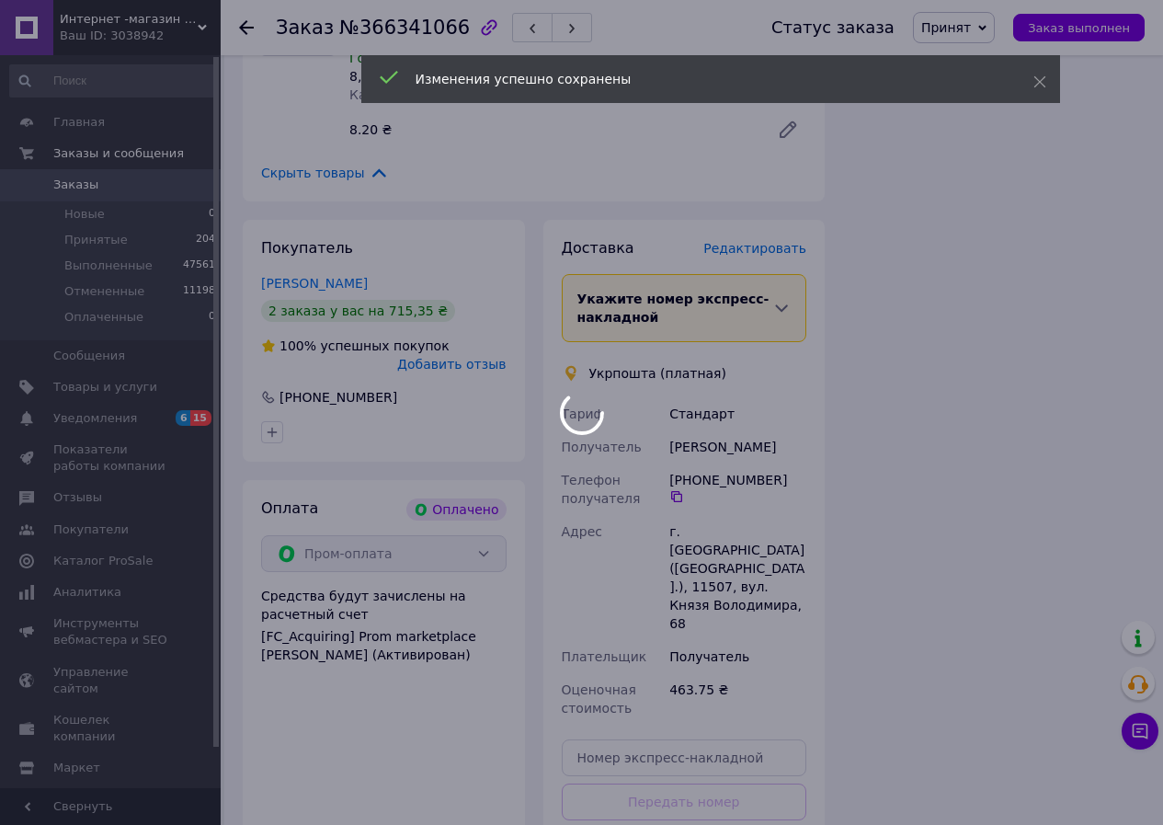
scroll to position [3487, 0]
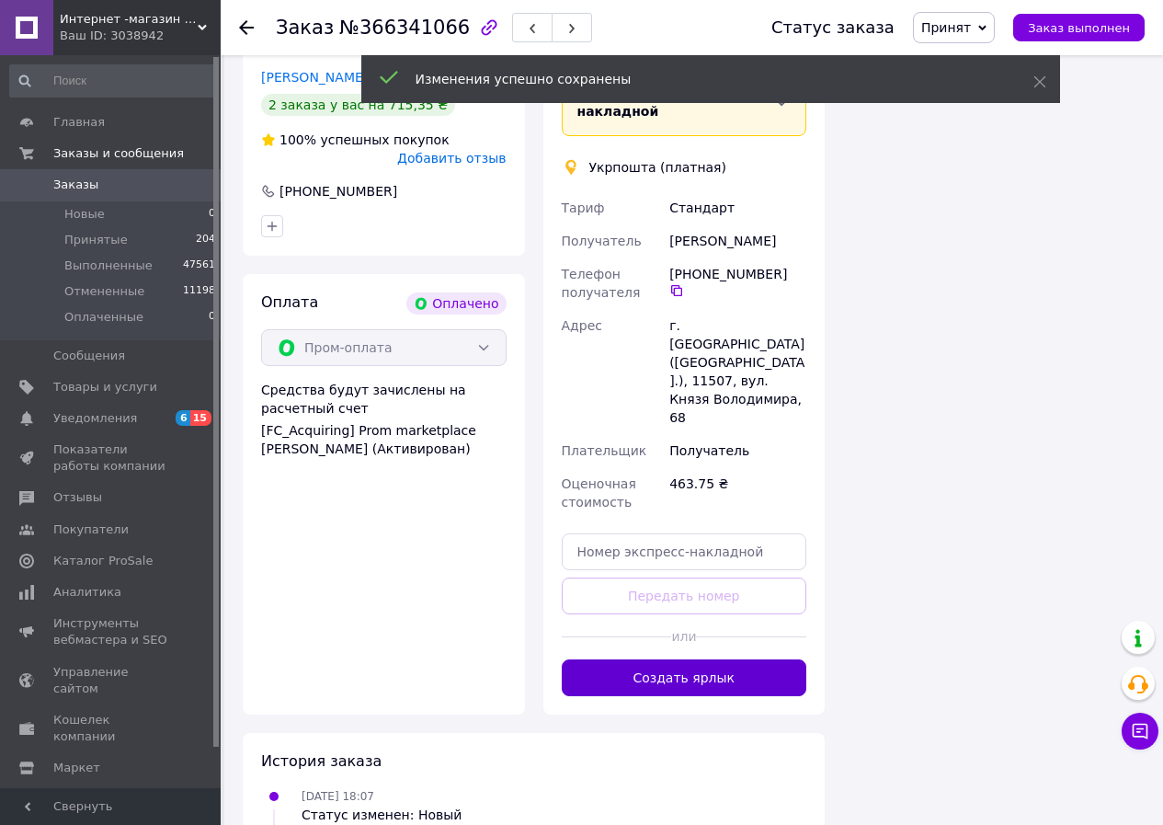
click at [674, 659] on button "Создать ярлык" at bounding box center [684, 677] width 245 height 37
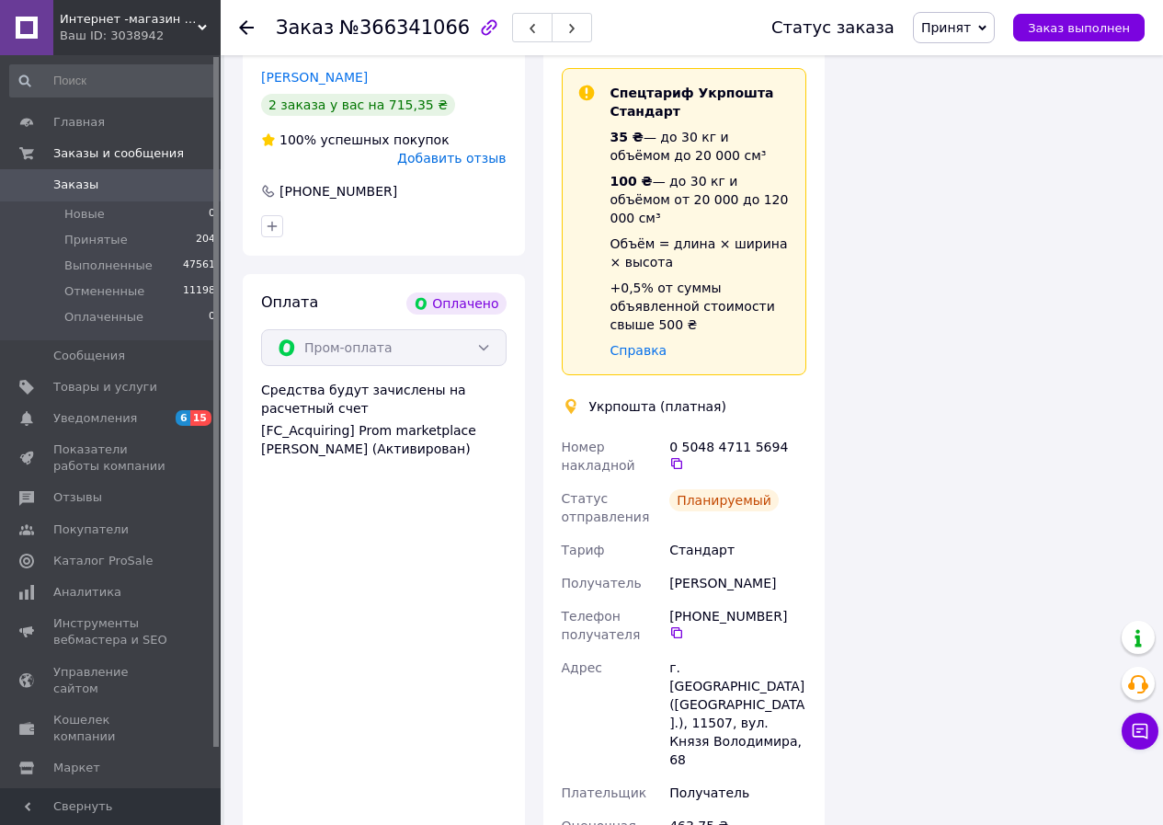
click at [249, 23] on icon at bounding box center [246, 27] width 15 height 15
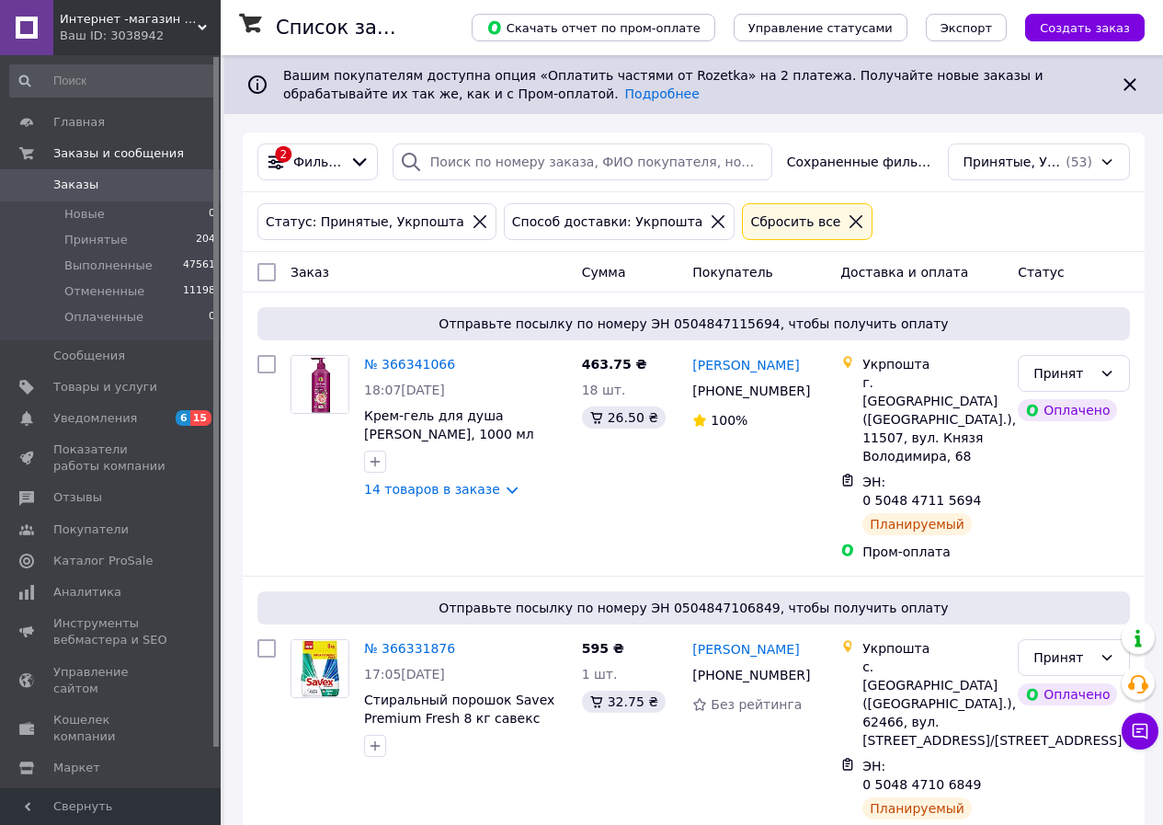
click at [848, 220] on icon at bounding box center [856, 221] width 17 height 17
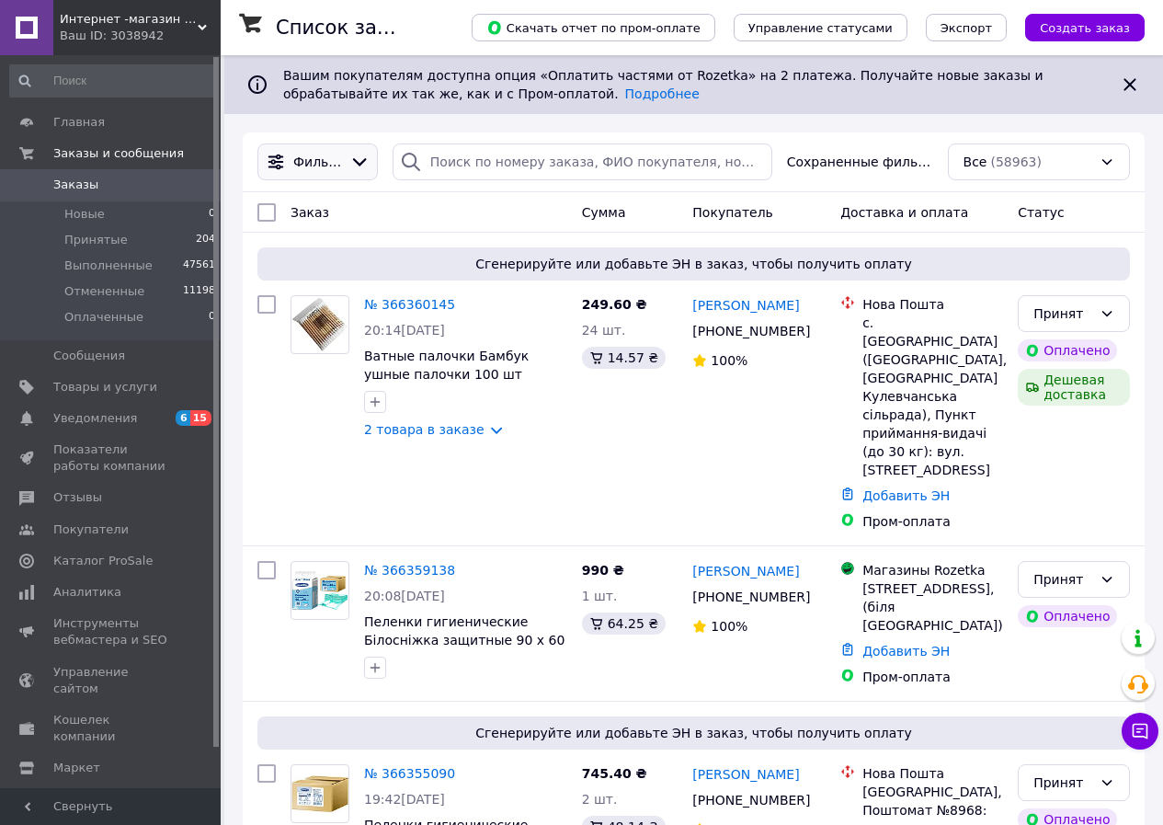
click at [355, 161] on icon at bounding box center [359, 162] width 20 height 20
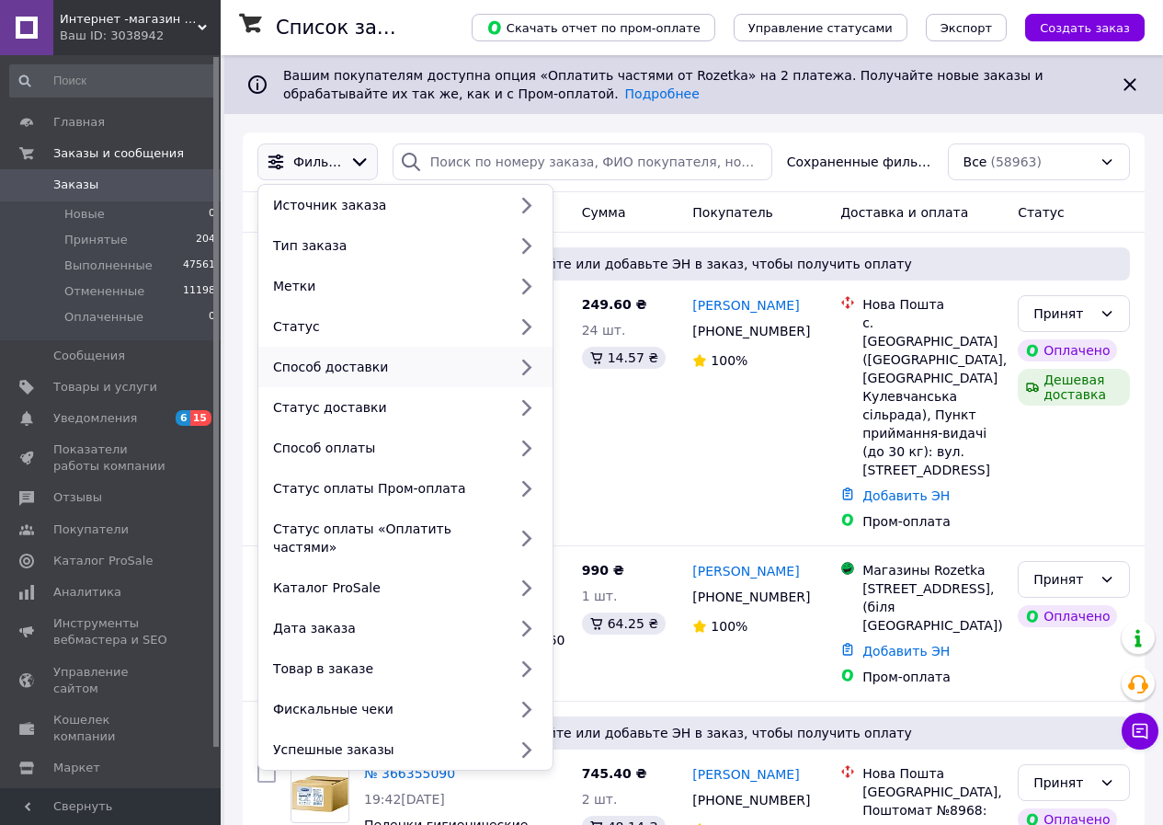
click at [519, 366] on icon at bounding box center [526, 367] width 24 height 24
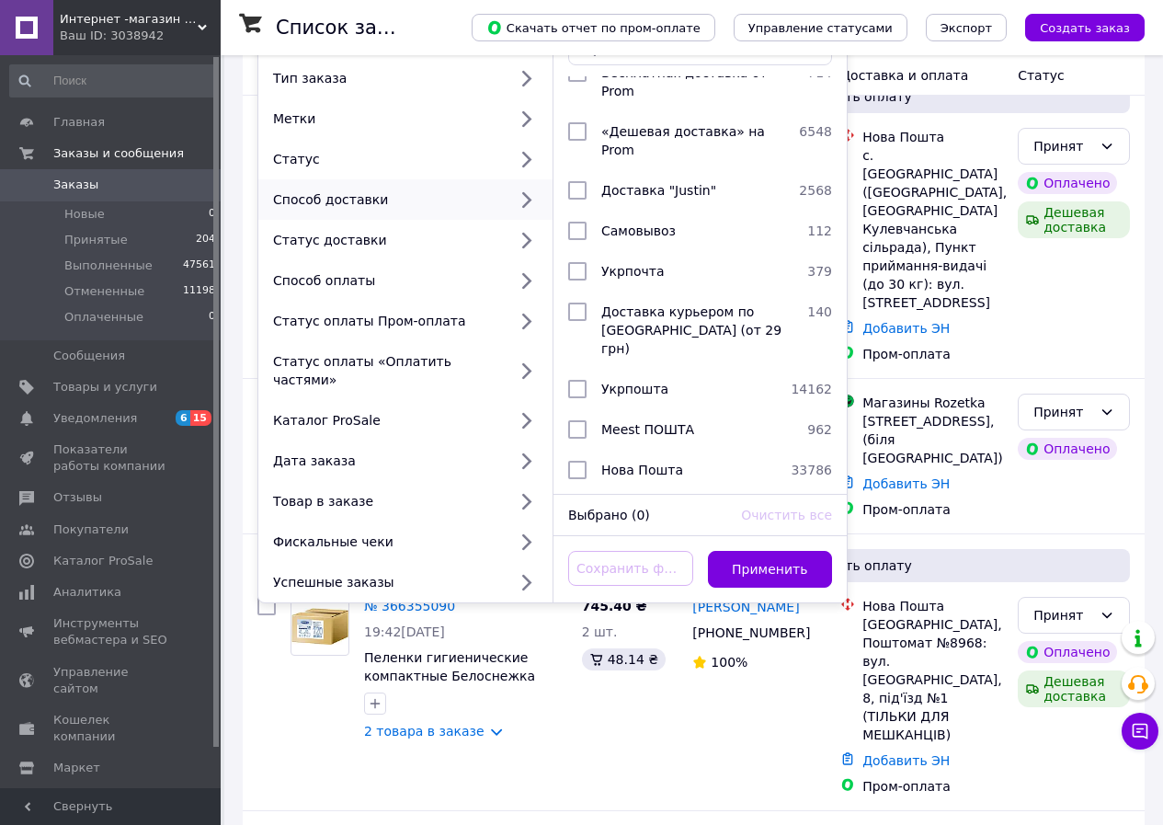
scroll to position [184, 0]
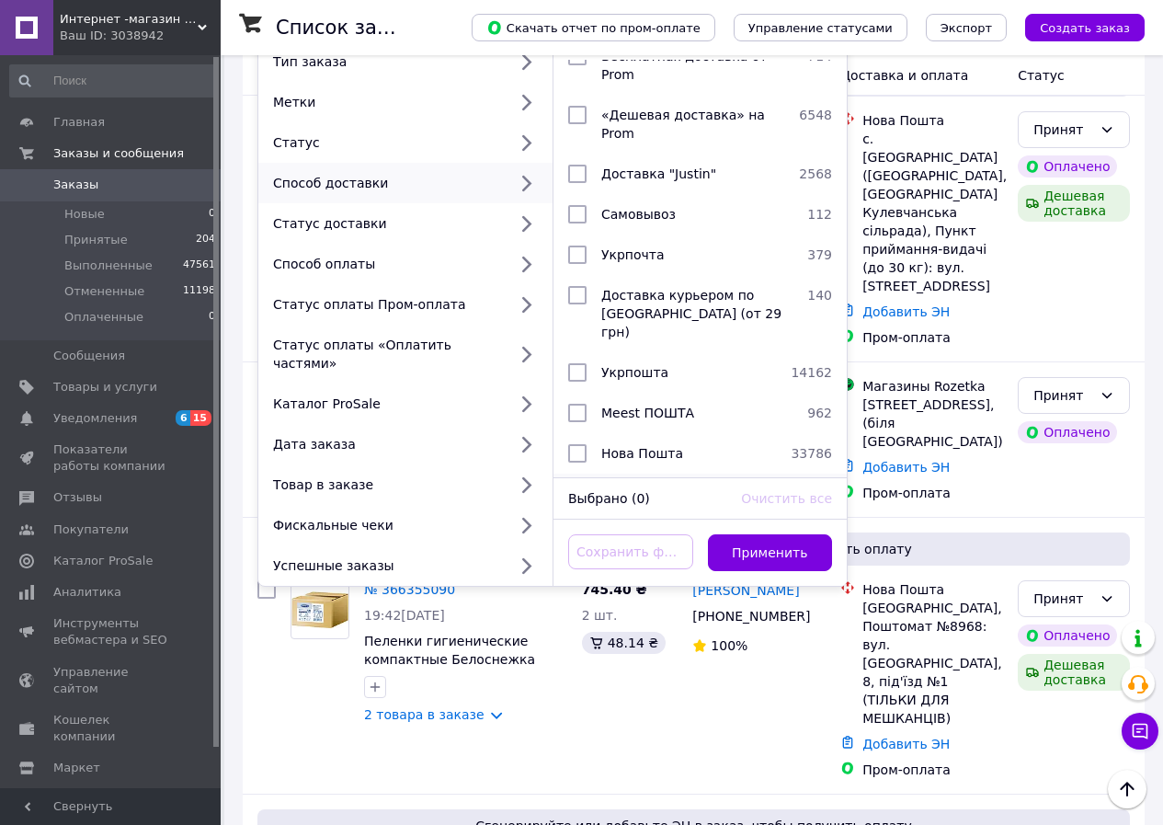
click at [571, 485] on input "checkbox" at bounding box center [577, 494] width 18 height 18
checkbox input "true"
click at [797, 539] on button "Применить" at bounding box center [770, 552] width 125 height 37
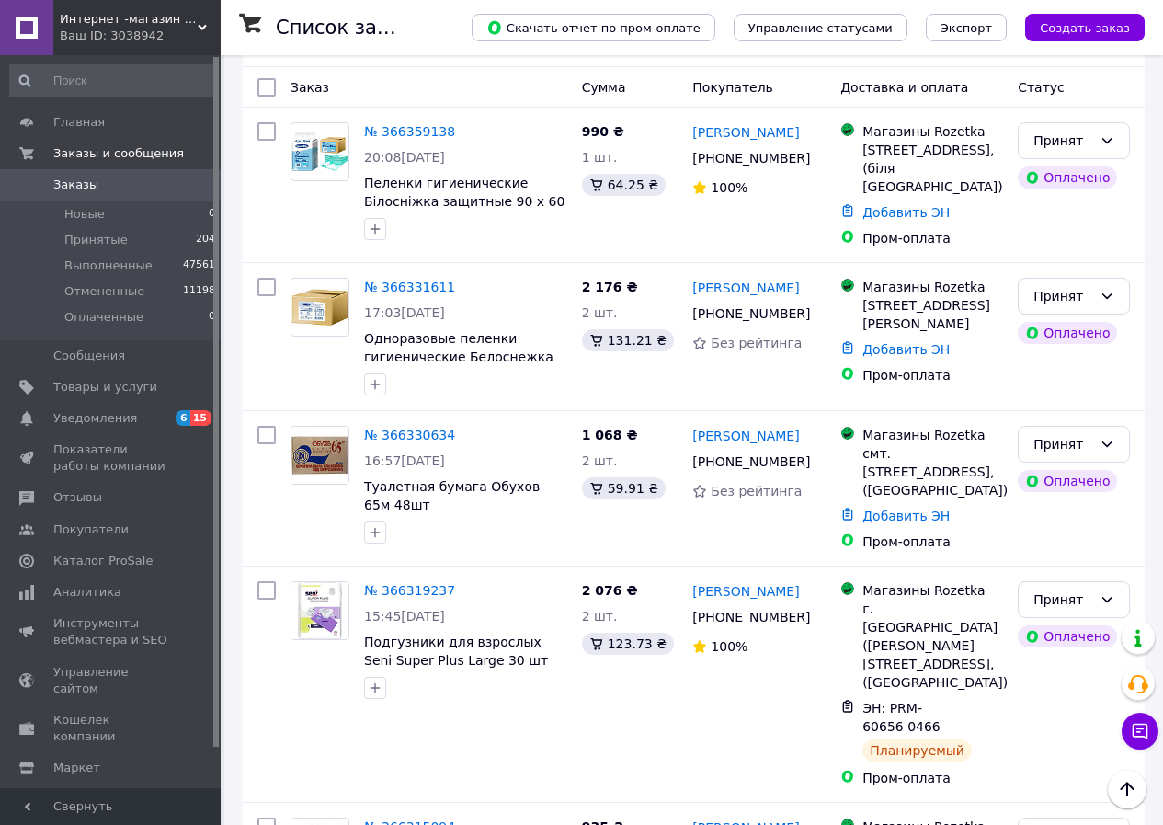
scroll to position [184, 0]
click at [403, 443] on link "№ 366330634" at bounding box center [409, 435] width 91 height 15
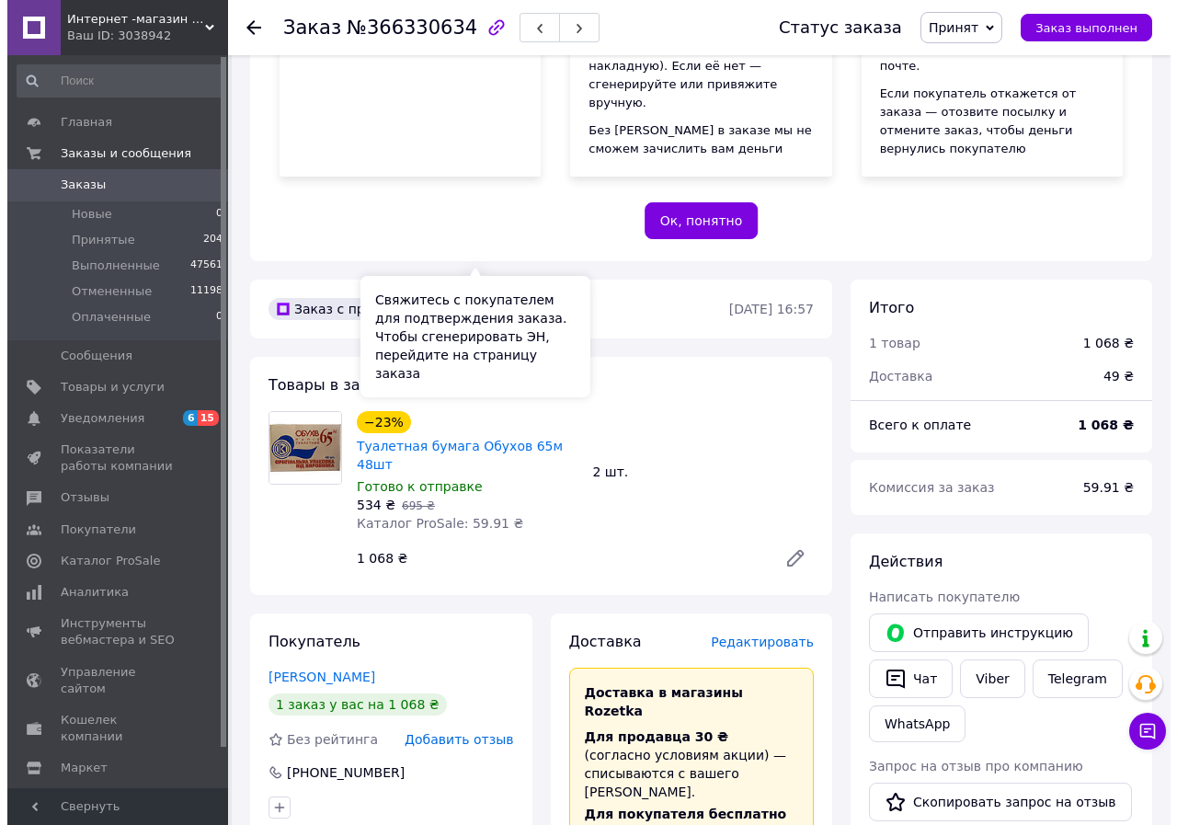
scroll to position [368, 0]
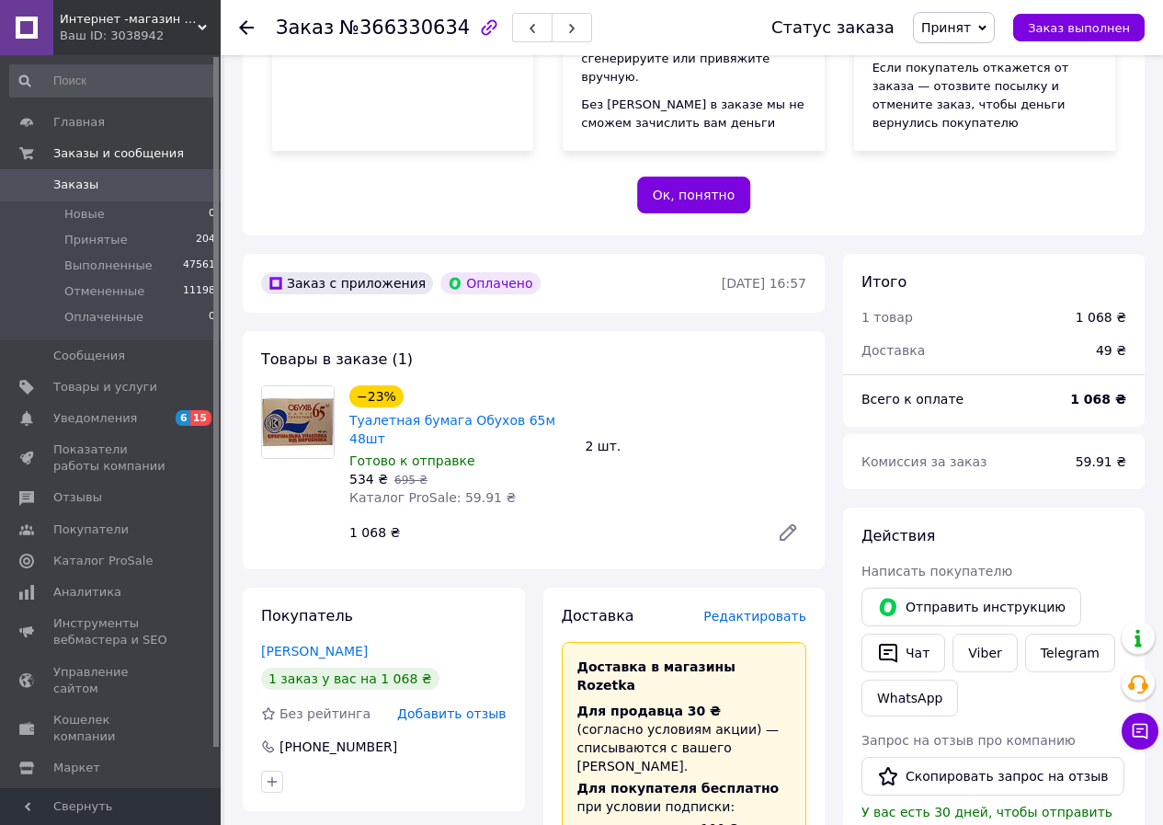
drag, startPoint x: 380, startPoint y: 577, endPoint x: 259, endPoint y: 577, distance: 120.4
click at [259, 588] on div "Покупатель [PERSON_NAME] 1 заказ у вас на 1 068 ₴ Без рейтинга Добавить отзыв […" at bounding box center [384, 699] width 282 height 223
copy link "[PERSON_NAME]"
click at [304, 25] on span "Заказ" at bounding box center [305, 28] width 58 height 22
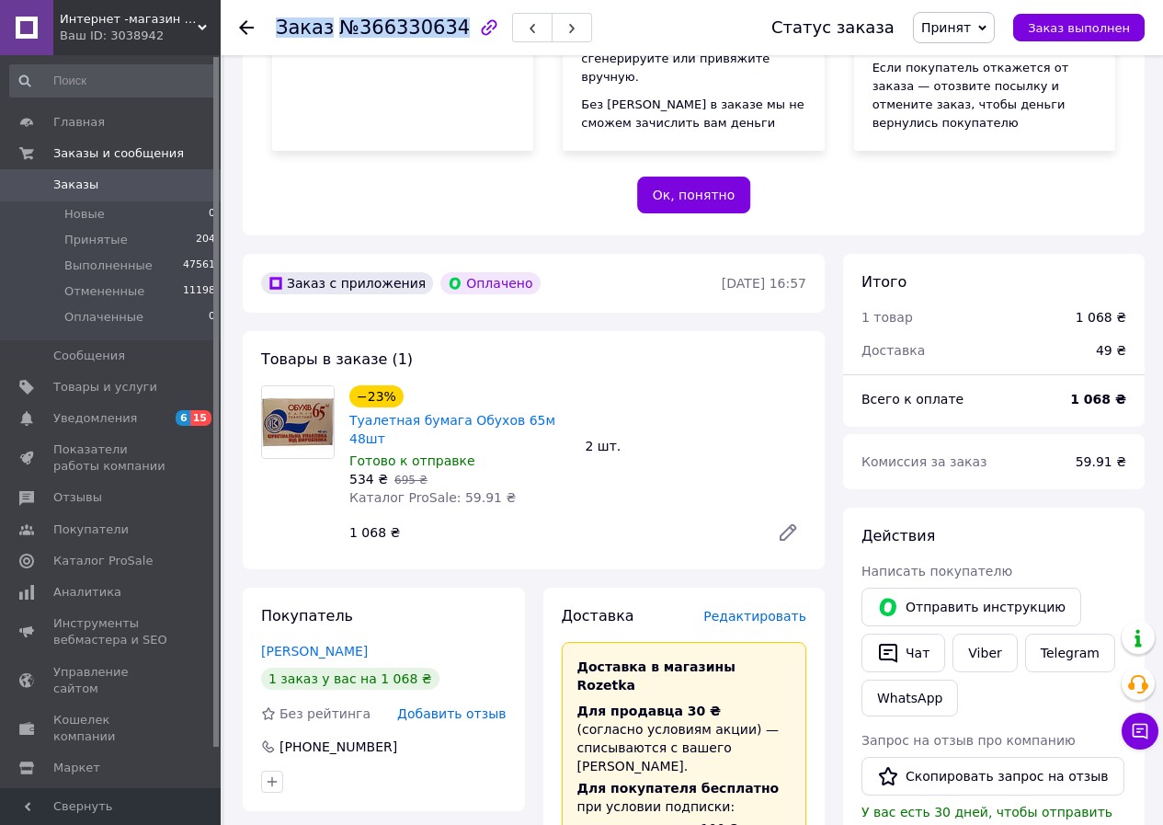
click at [304, 25] on span "Заказ" at bounding box center [305, 28] width 58 height 22
copy h1 "Заказ №366330634"
click at [742, 609] on span "Редактировать" at bounding box center [754, 616] width 103 height 15
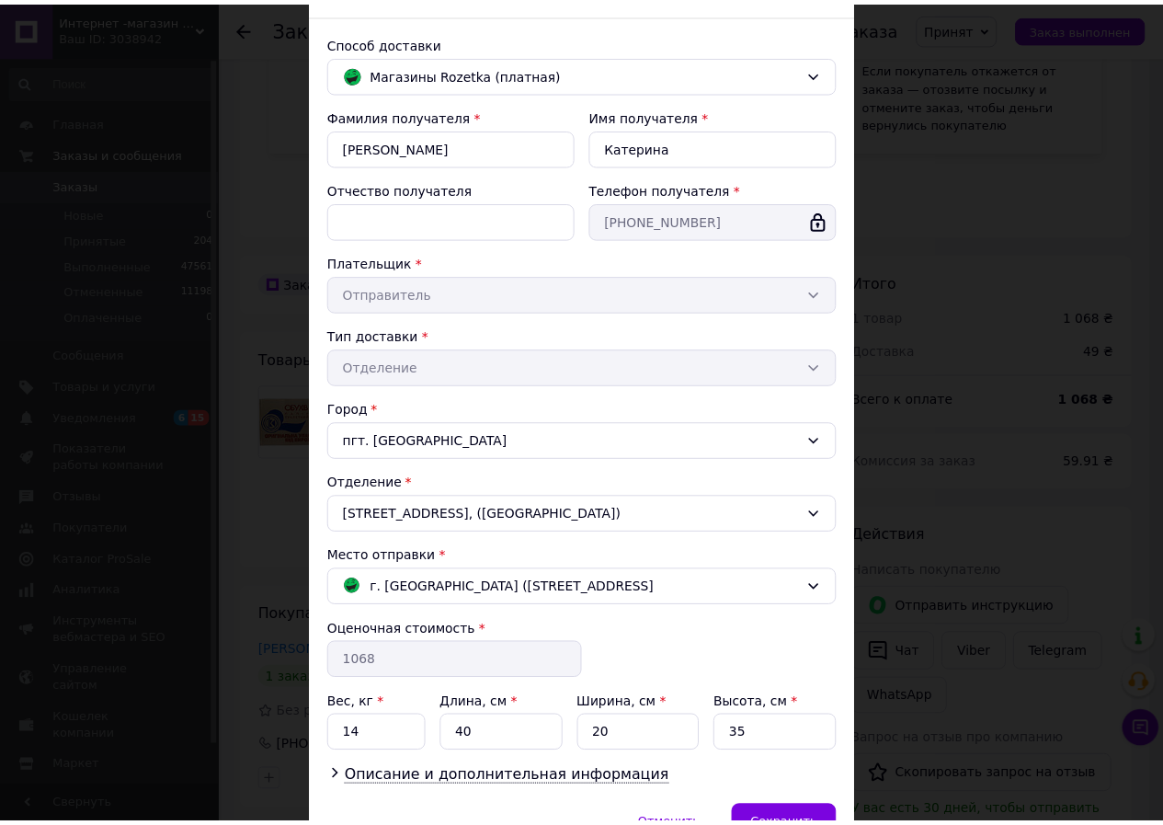
scroll to position [209, 0]
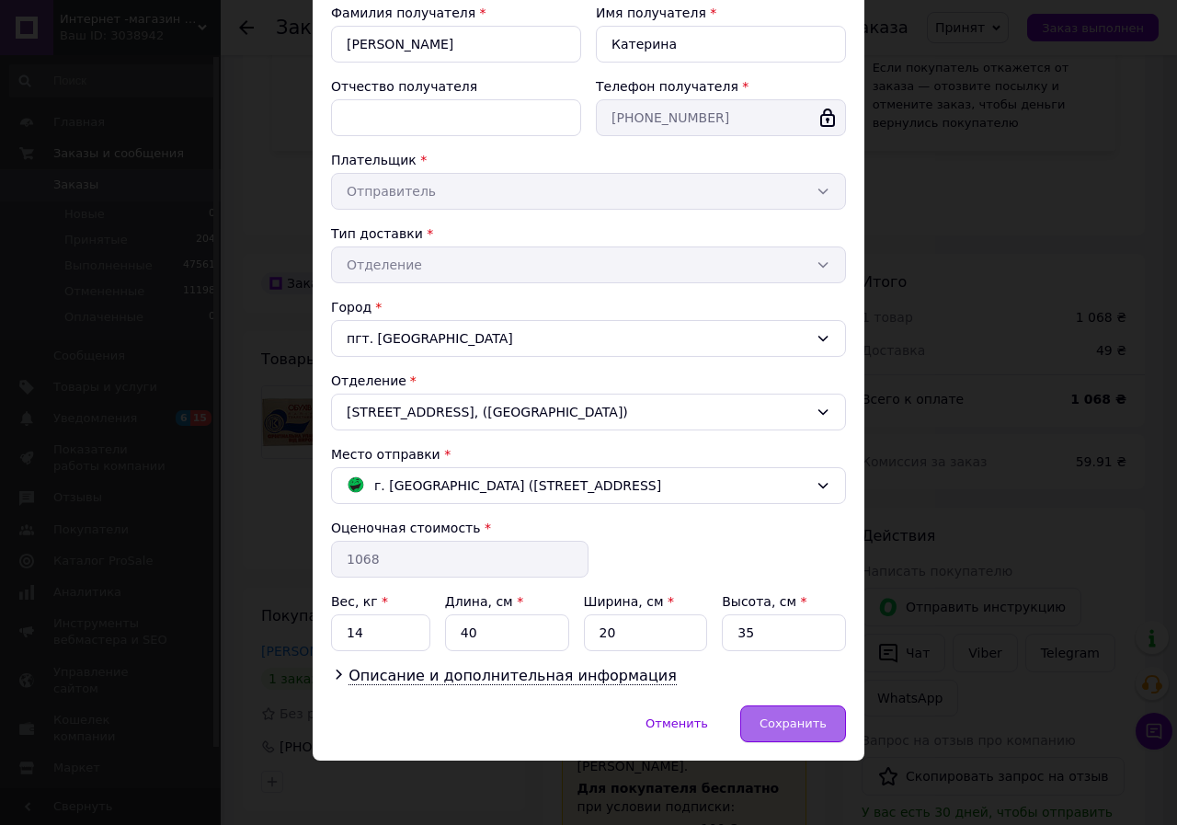
click at [787, 723] on span "Сохранить" at bounding box center [792, 723] width 67 height 14
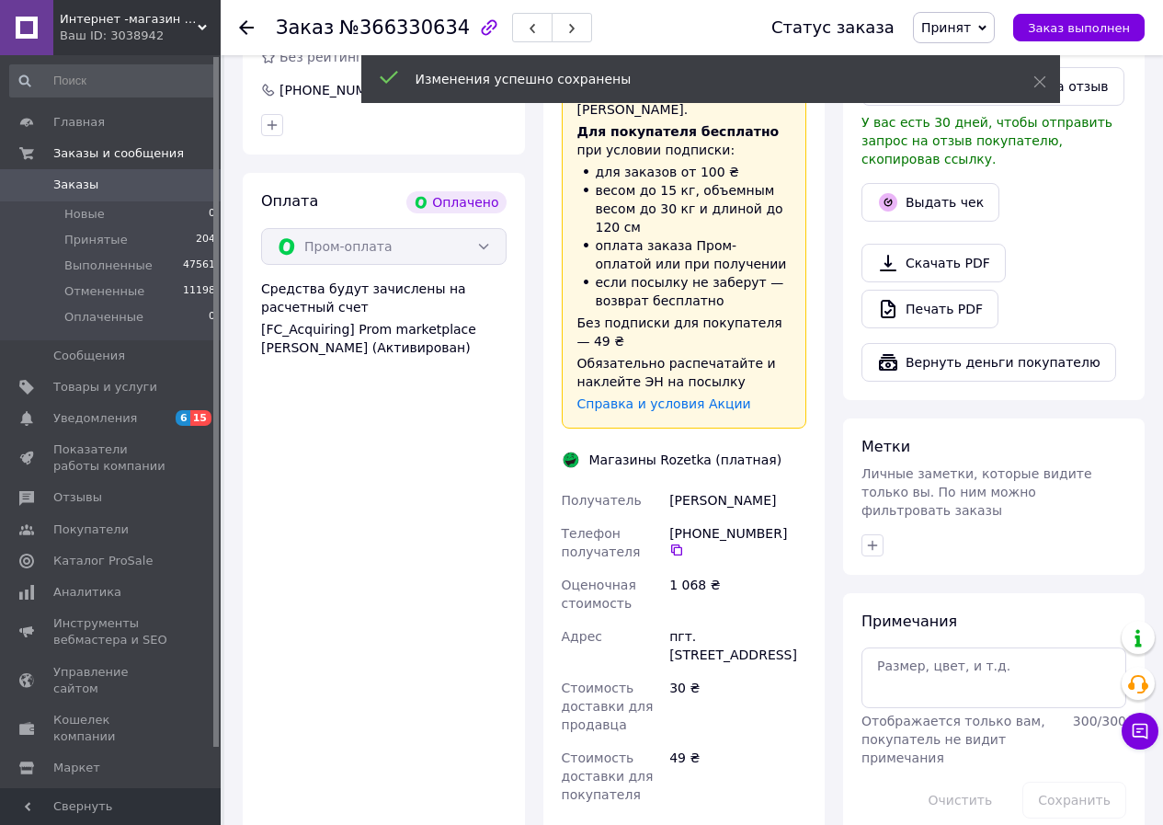
scroll to position [1103, 0]
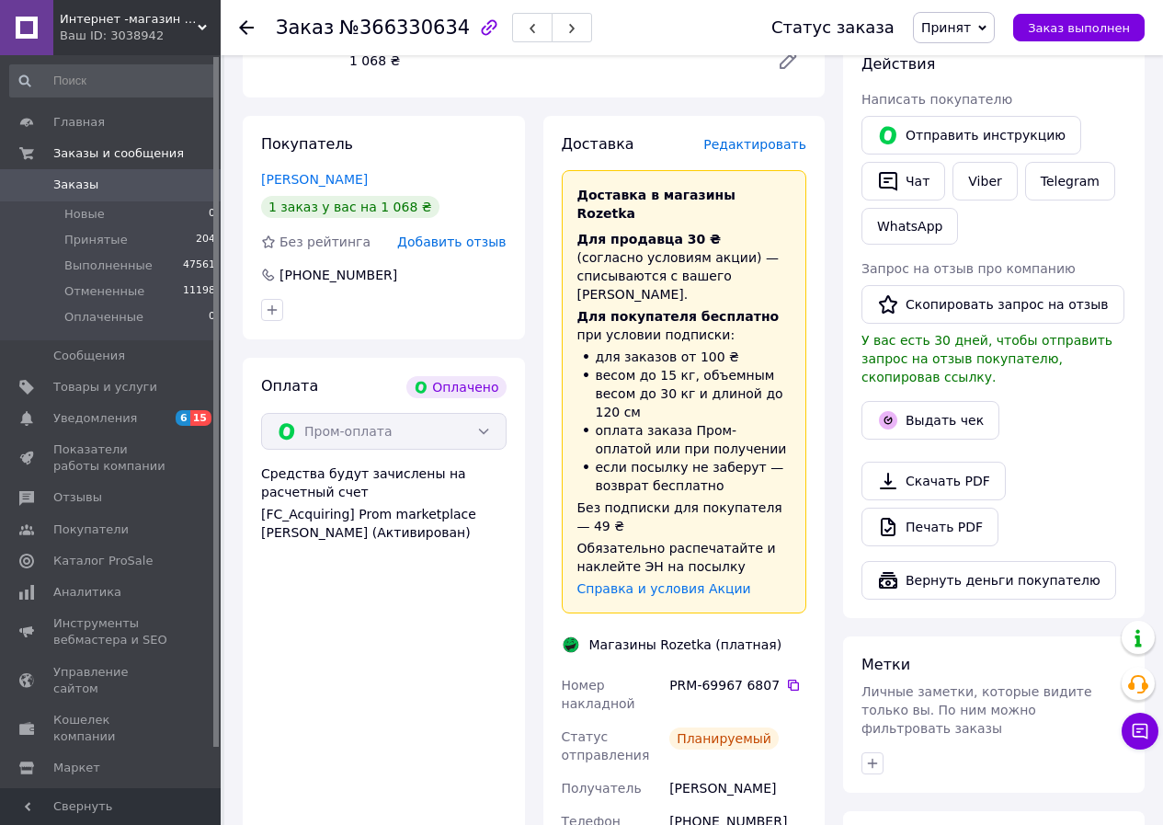
scroll to position [644, 0]
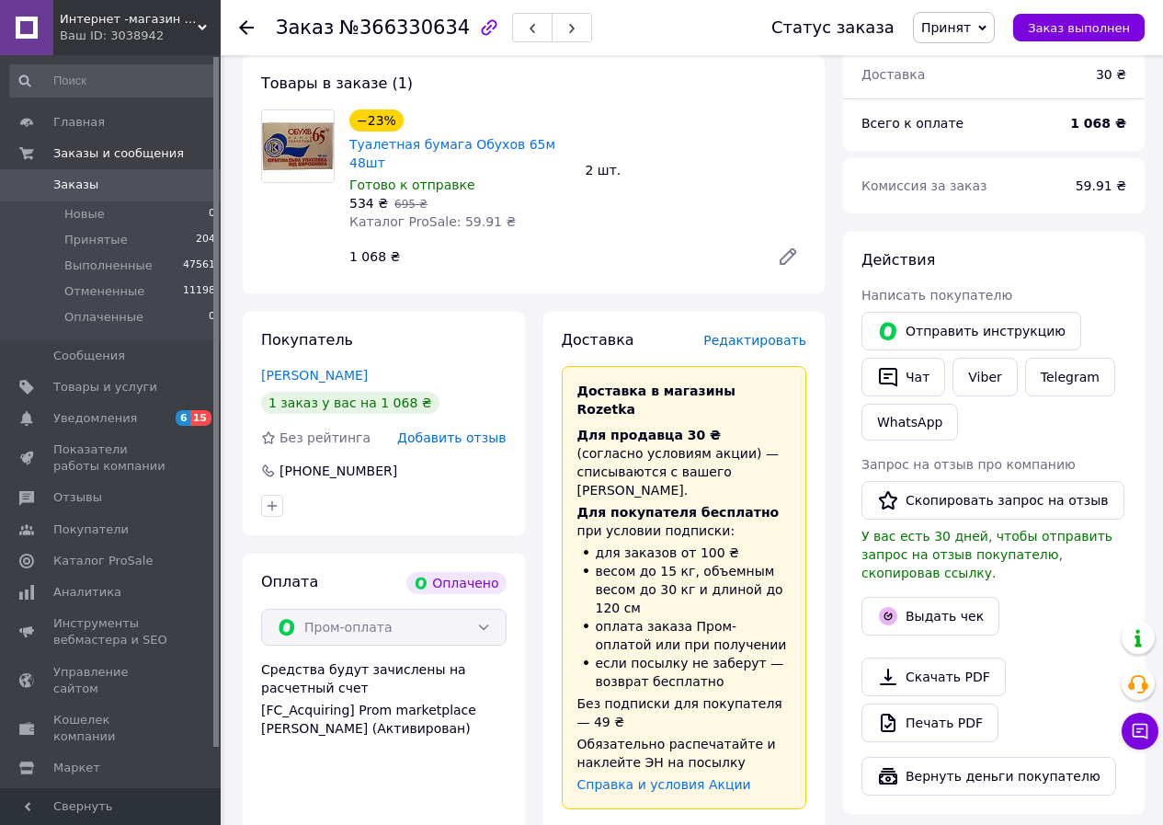
click at [248, 27] on use at bounding box center [246, 27] width 15 height 15
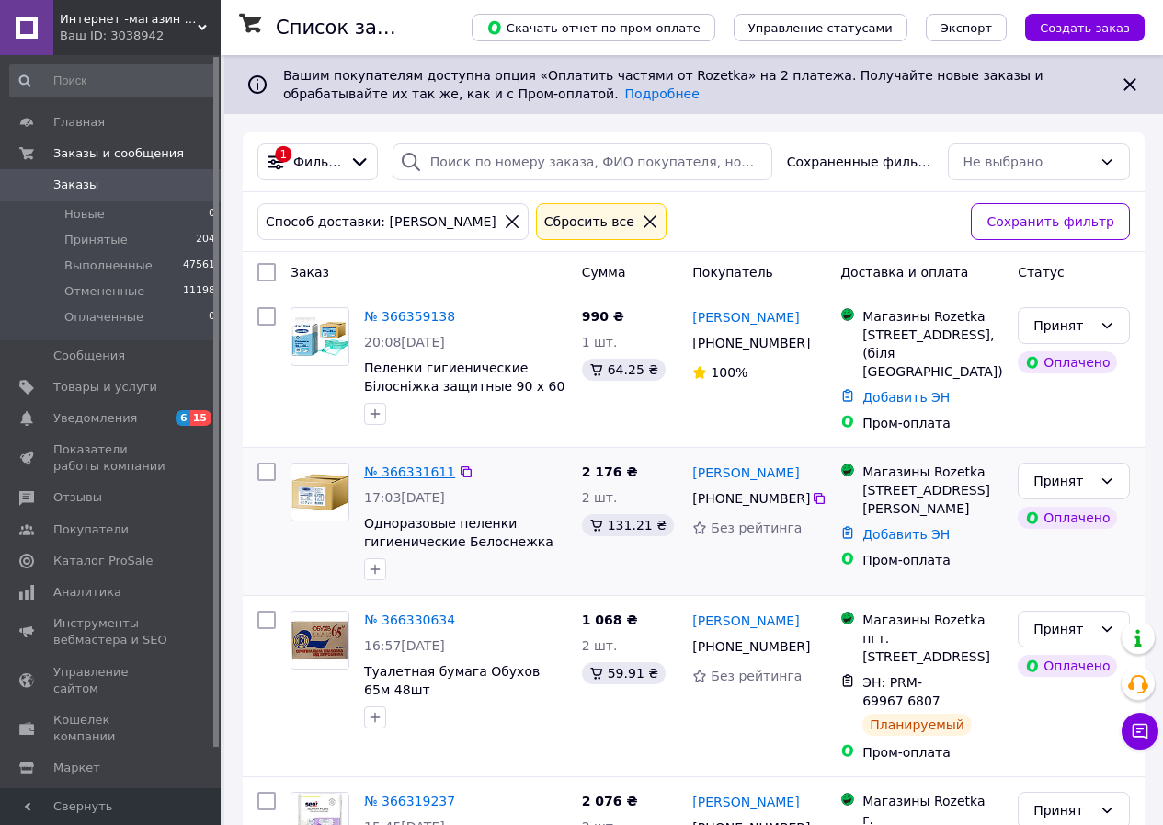
click at [390, 479] on link "№ 366331611" at bounding box center [409, 471] width 91 height 15
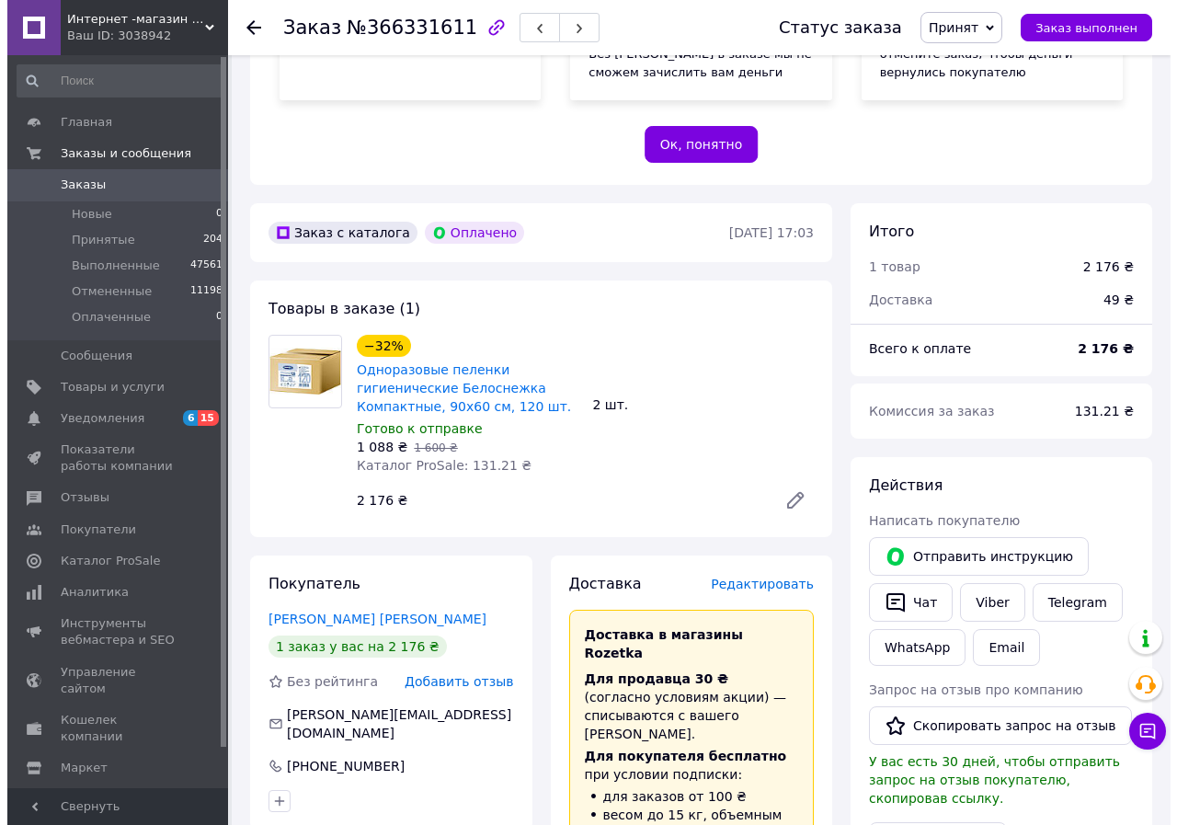
scroll to position [460, 0]
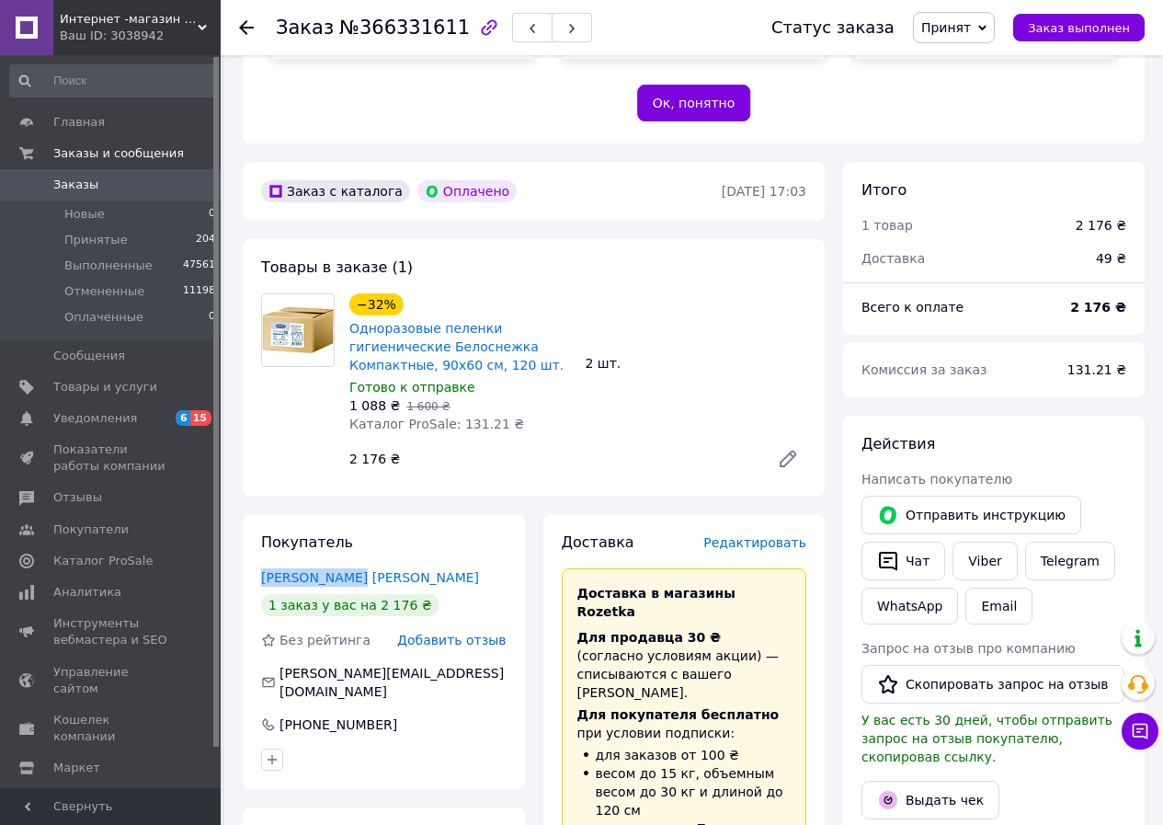
drag, startPoint x: 371, startPoint y: 521, endPoint x: 233, endPoint y: 521, distance: 137.9
click at [233, 521] on div "Заказ №366331611 Статус заказа Принят Выполнен Отменен Оплаченный Заказ выполне…" at bounding box center [693, 794] width 939 height 2398
copy link "[PERSON_NAME] [PERSON_NAME]"
drag, startPoint x: 383, startPoint y: 649, endPoint x: 331, endPoint y: 643, distance: 52.8
click at [331, 715] on div "[PHONE_NUMBER]" at bounding box center [338, 724] width 121 height 18
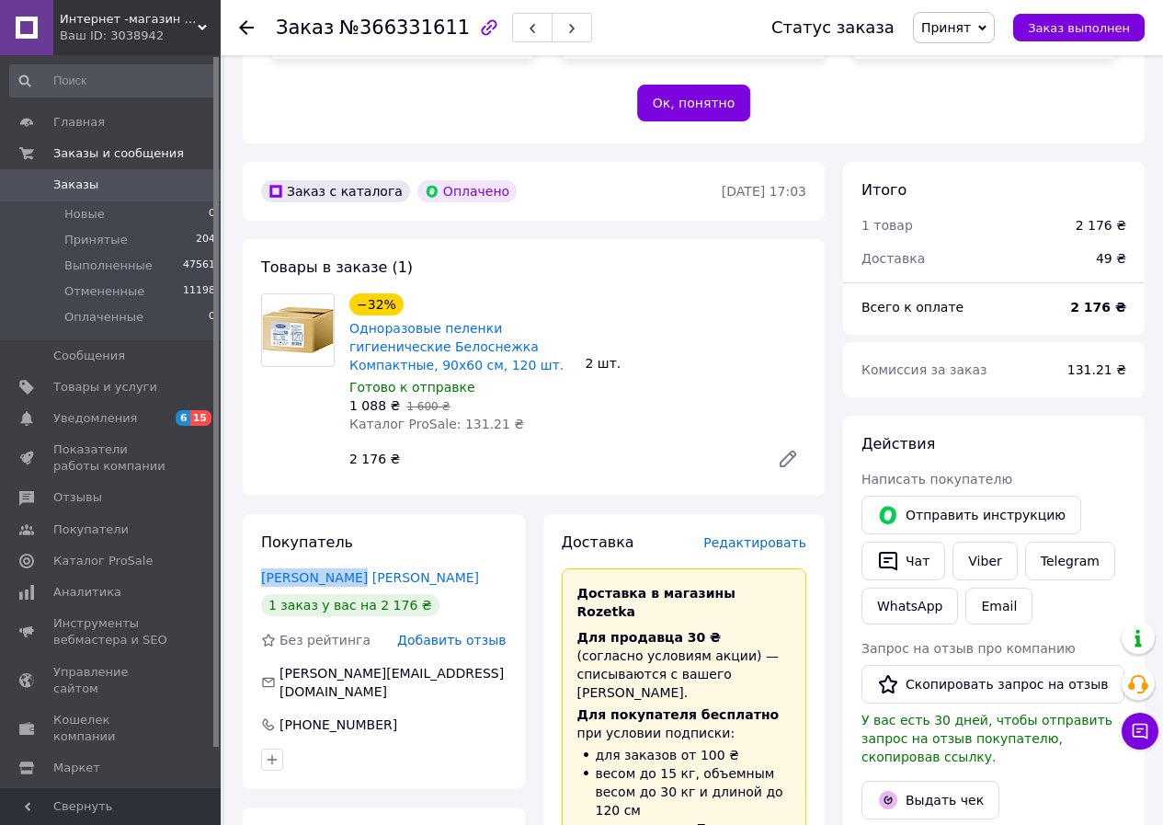
copy div "304 35 63"
click at [306, 24] on span "Заказ" at bounding box center [305, 28] width 58 height 22
copy h1 "Заказ №366331611"
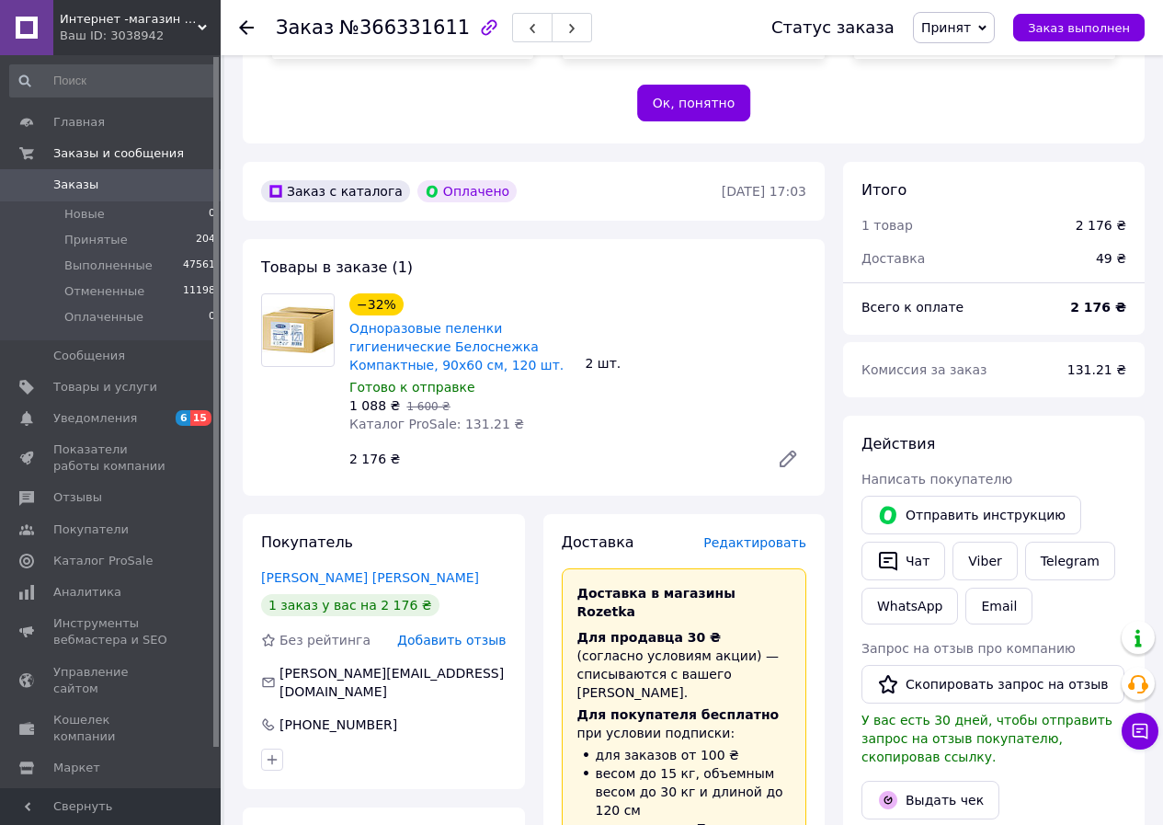
click at [784, 535] on span "Редактировать" at bounding box center [754, 542] width 103 height 15
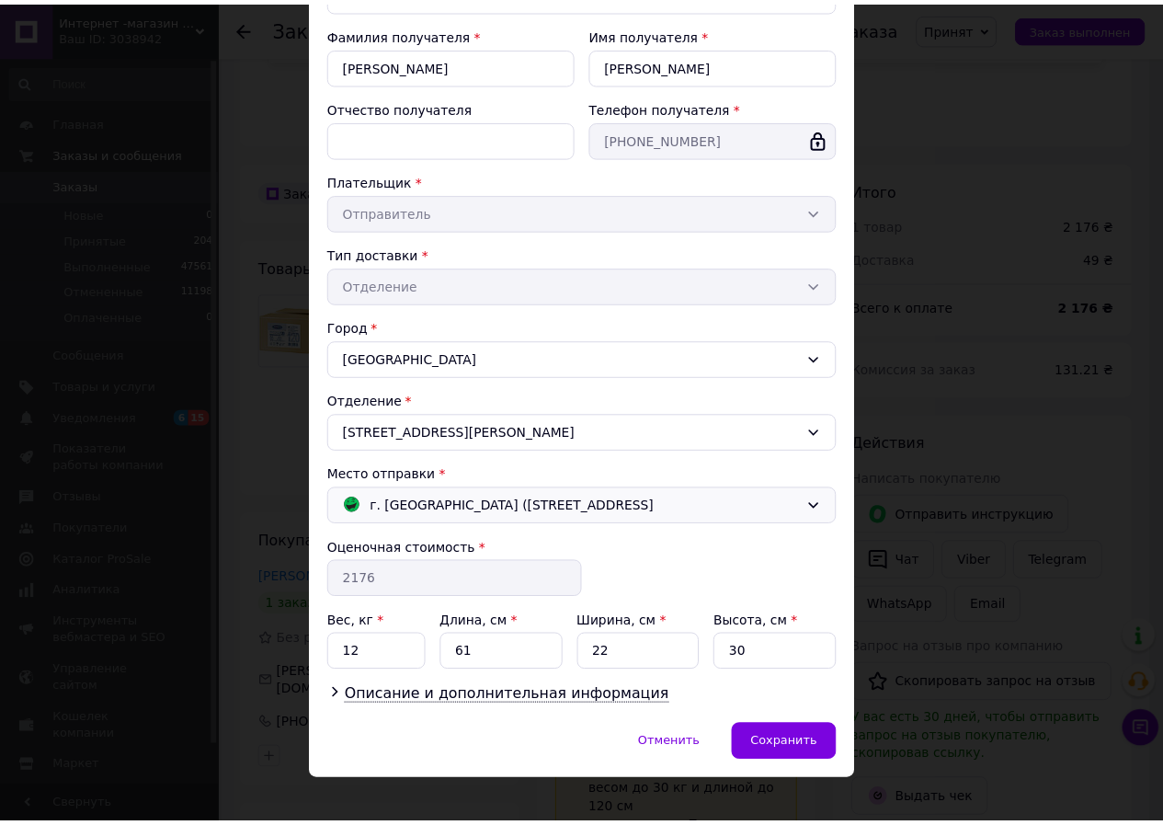
scroll to position [209, 0]
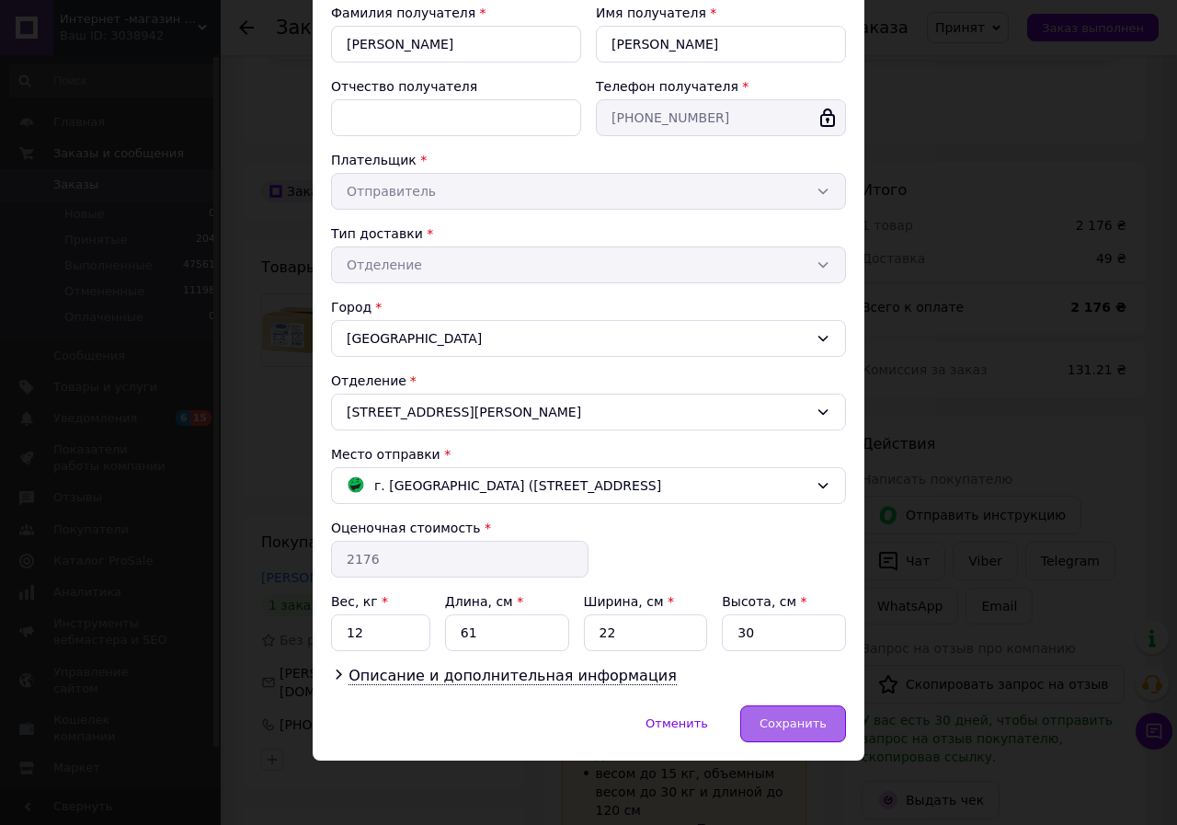
click at [798, 726] on span "Сохранить" at bounding box center [792, 723] width 67 height 14
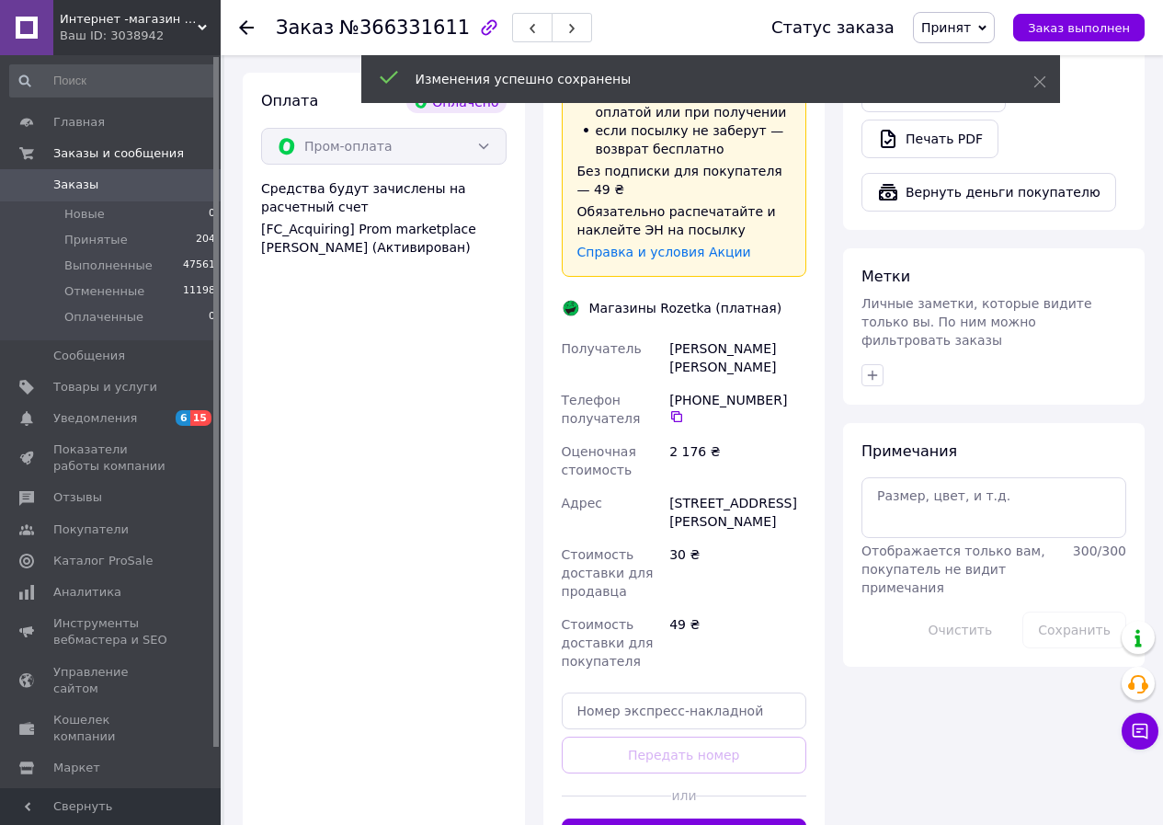
scroll to position [1195, 0]
click at [747, 817] on button "Сгенерировать ЭН" at bounding box center [684, 835] width 245 height 37
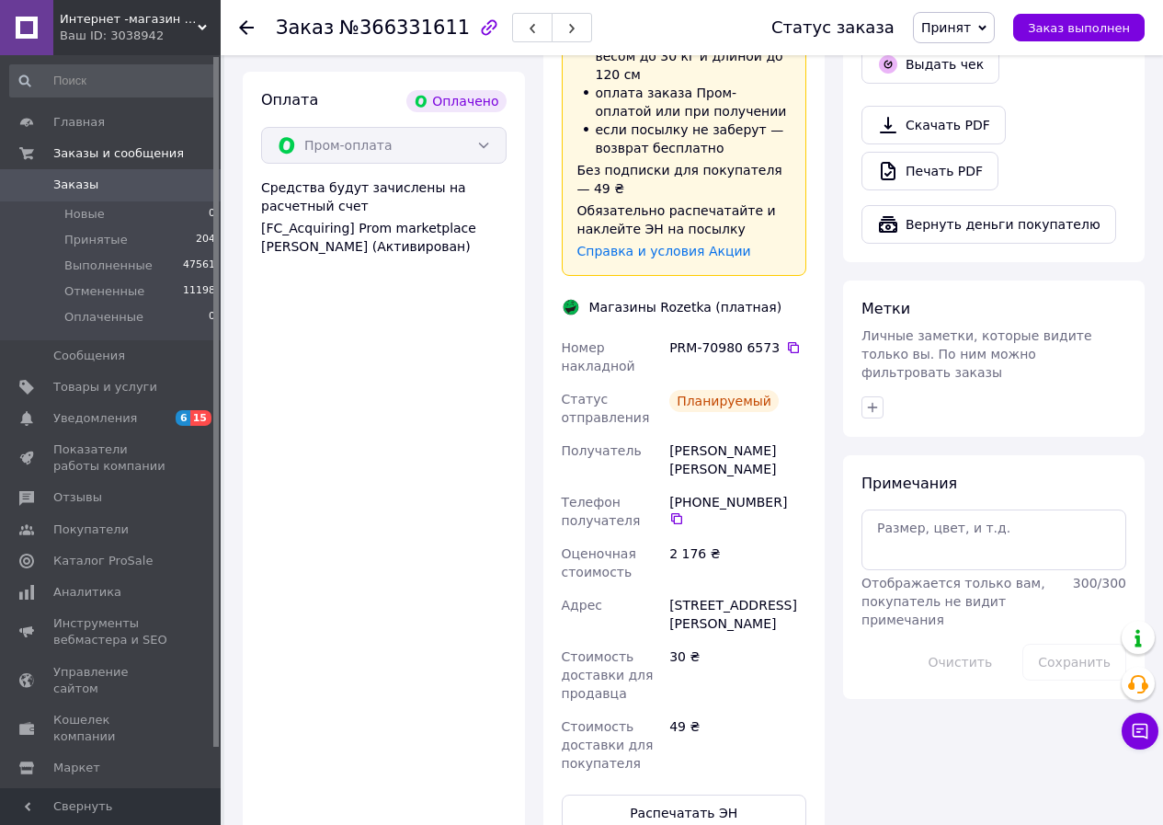
click at [248, 26] on icon at bounding box center [246, 27] width 15 height 15
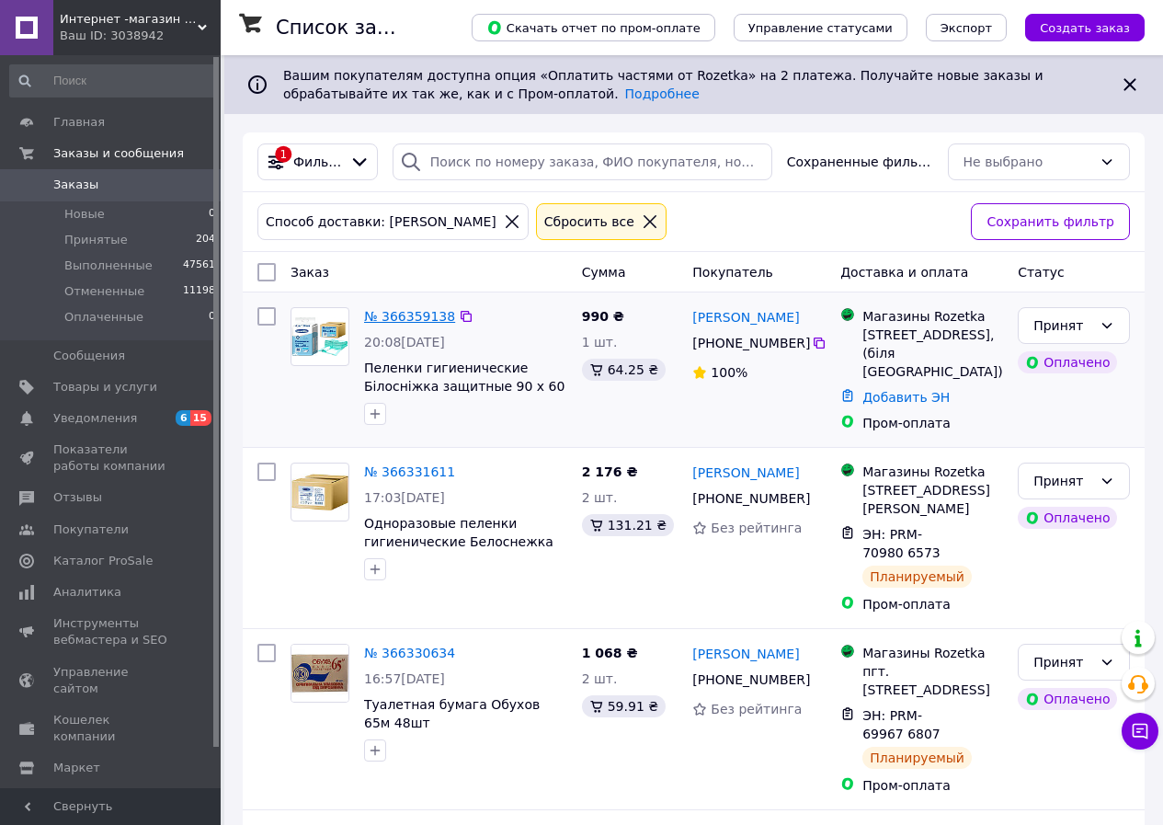
click at [406, 315] on link "№ 366359138" at bounding box center [409, 316] width 91 height 15
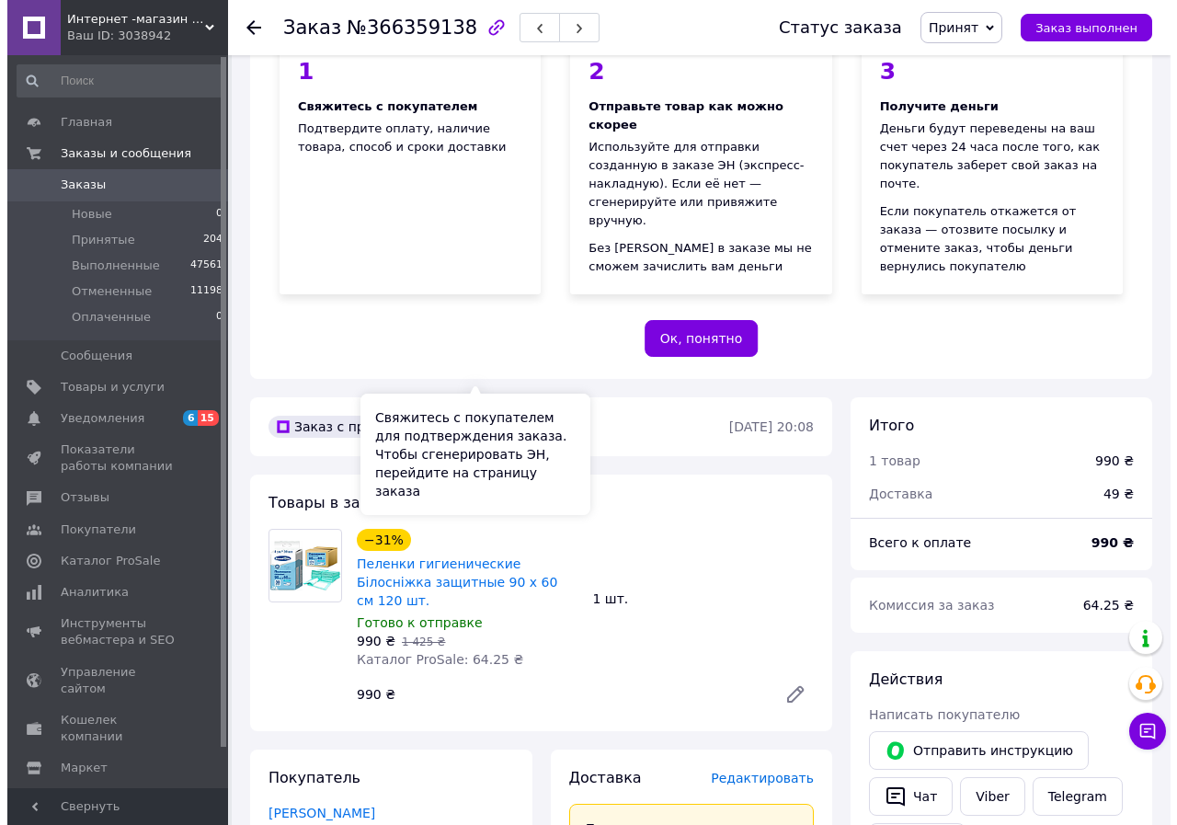
scroll to position [460, 0]
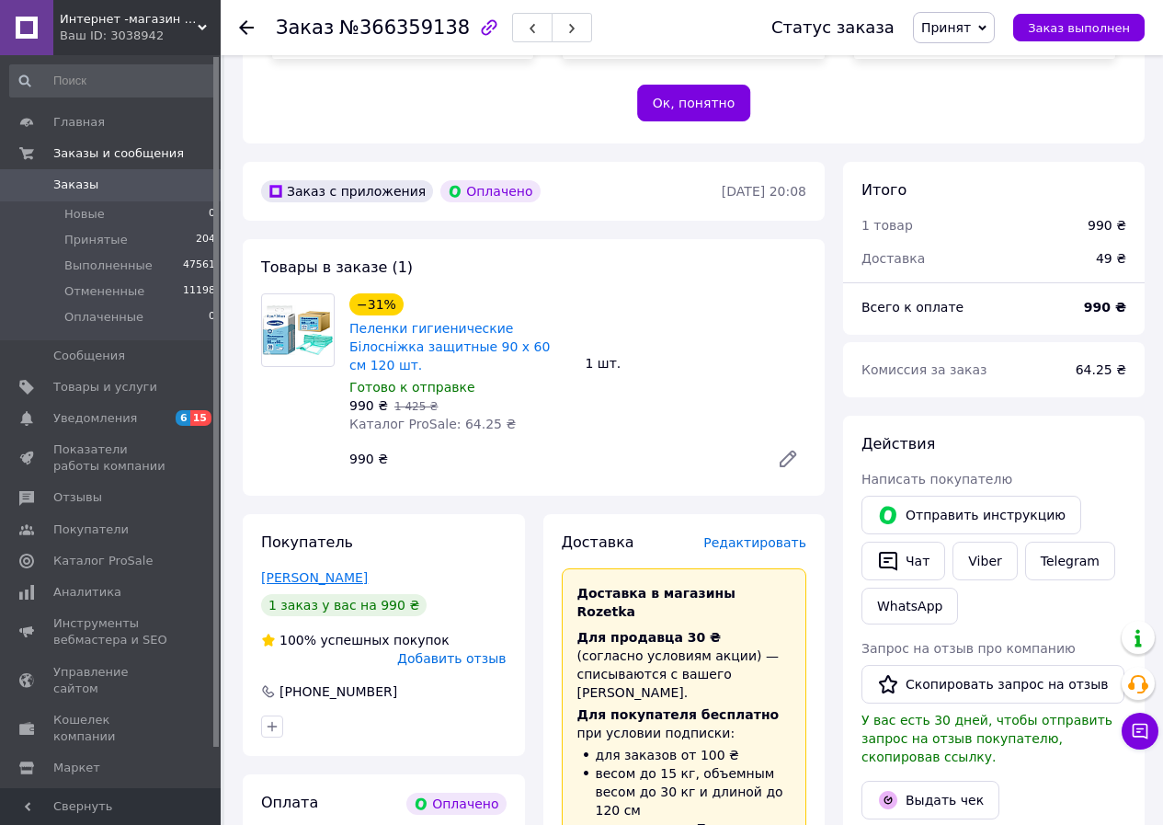
drag, startPoint x: 371, startPoint y: 501, endPoint x: 261, endPoint y: 501, distance: 109.4
click at [261, 568] on div "[PERSON_NAME]" at bounding box center [383, 577] width 245 height 18
copy link "[PERSON_NAME]"
click at [309, 27] on span "Заказ" at bounding box center [305, 28] width 58 height 22
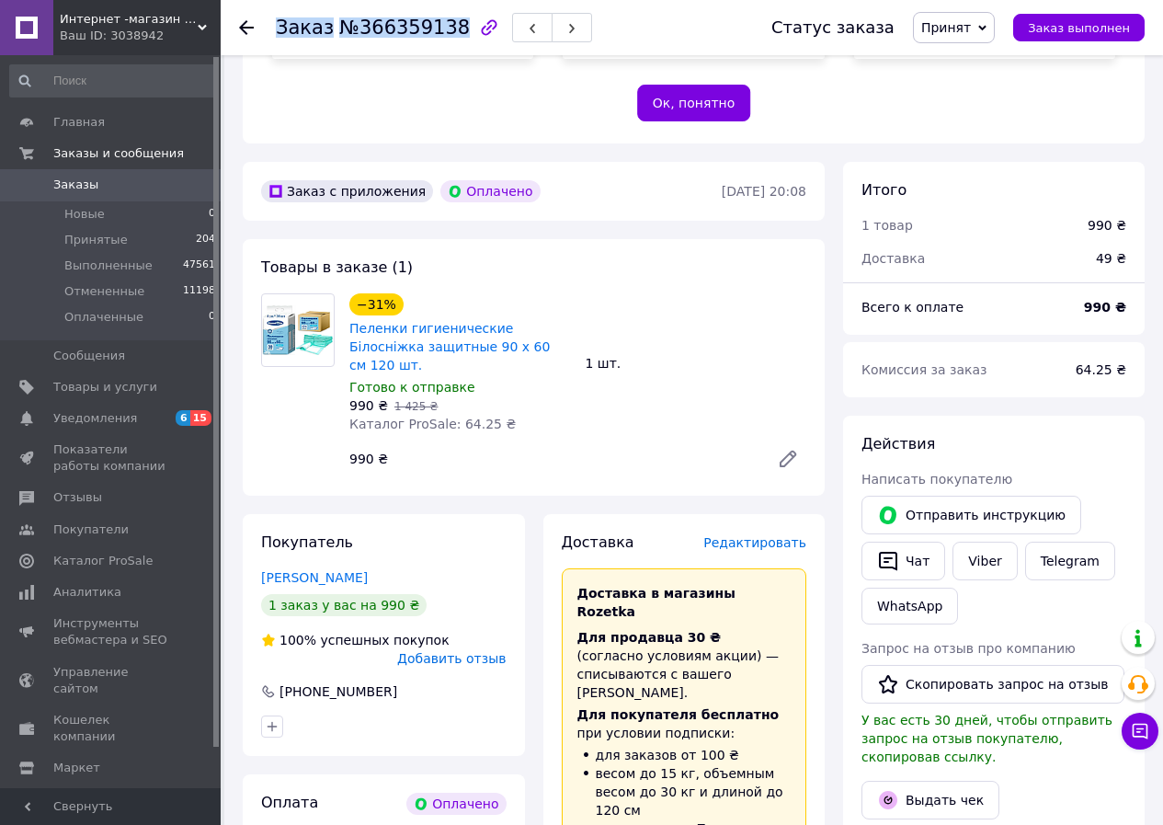
click at [309, 27] on span "Заказ" at bounding box center [305, 28] width 58 height 22
copy h1 "Заказ №366359138"
click at [762, 535] on span "Редактировать" at bounding box center [754, 542] width 103 height 15
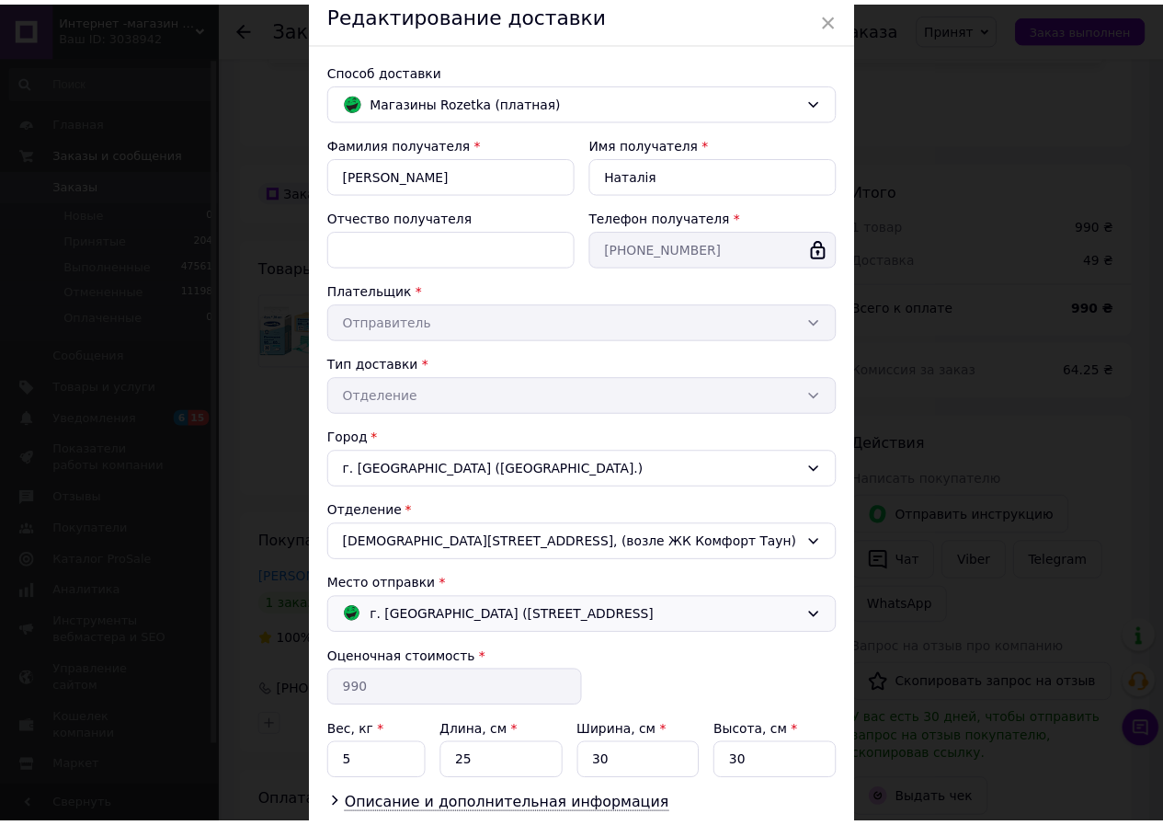
scroll to position [209, 0]
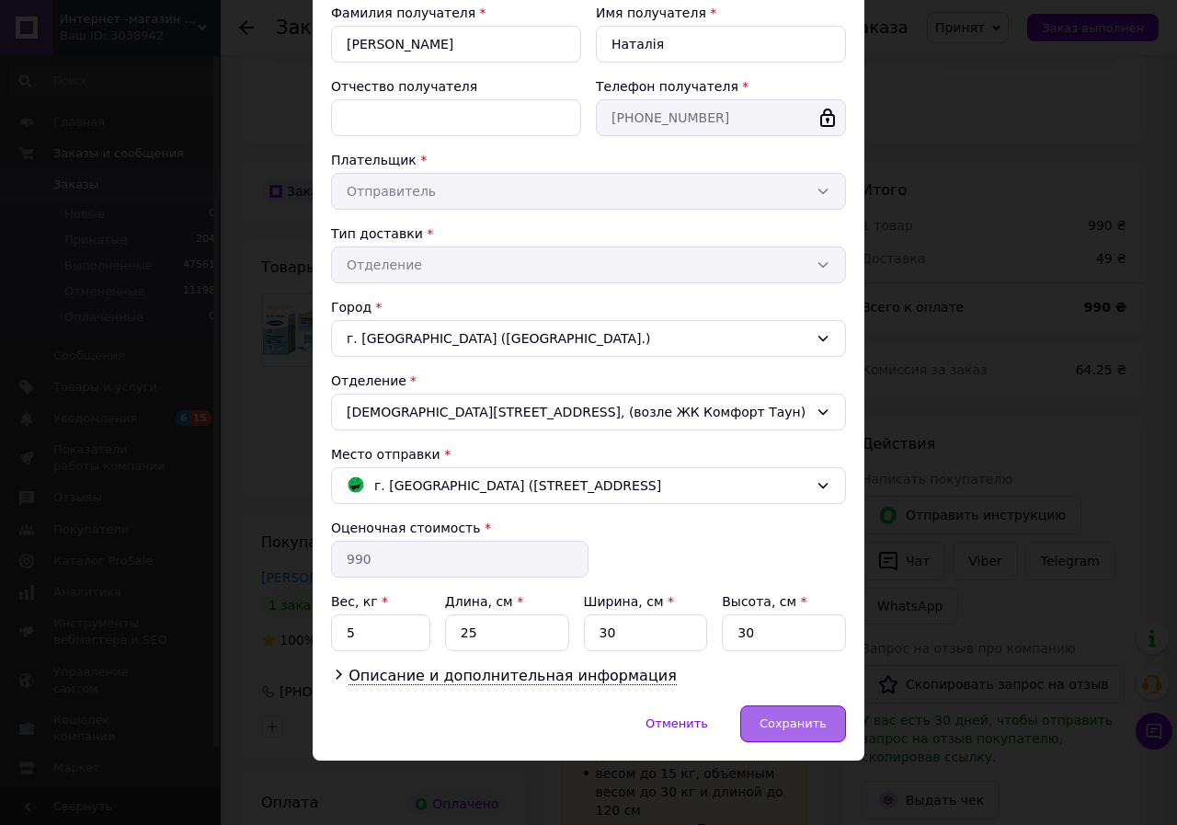
click at [787, 730] on span "Сохранить" at bounding box center [792, 723] width 67 height 14
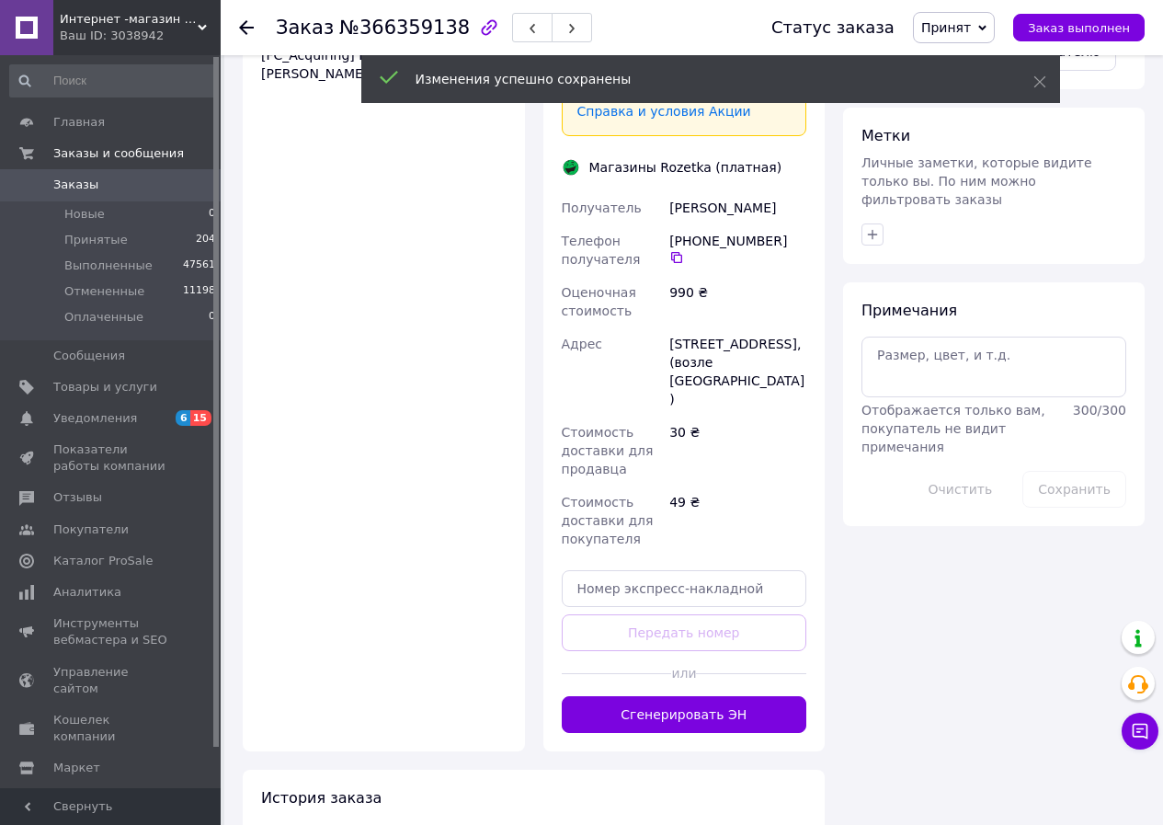
scroll to position [1379, 0]
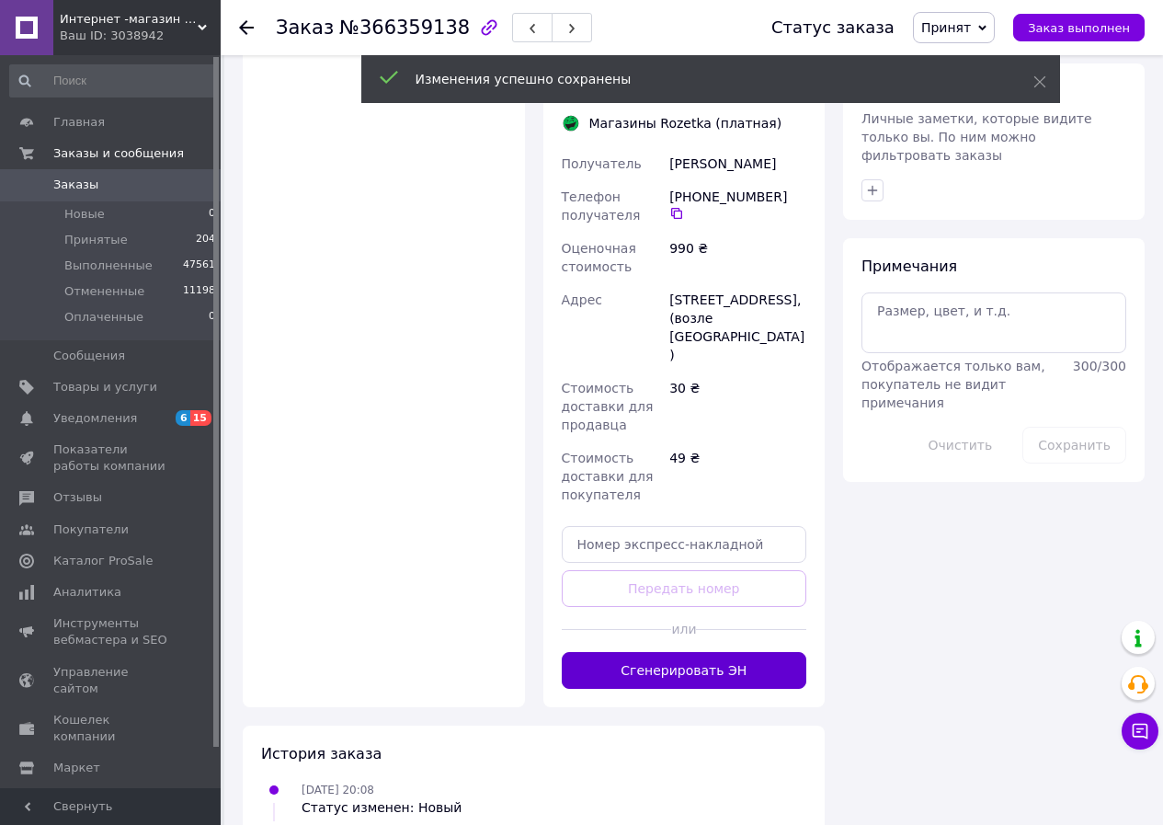
click at [676, 652] on button "Сгенерировать ЭН" at bounding box center [684, 670] width 245 height 37
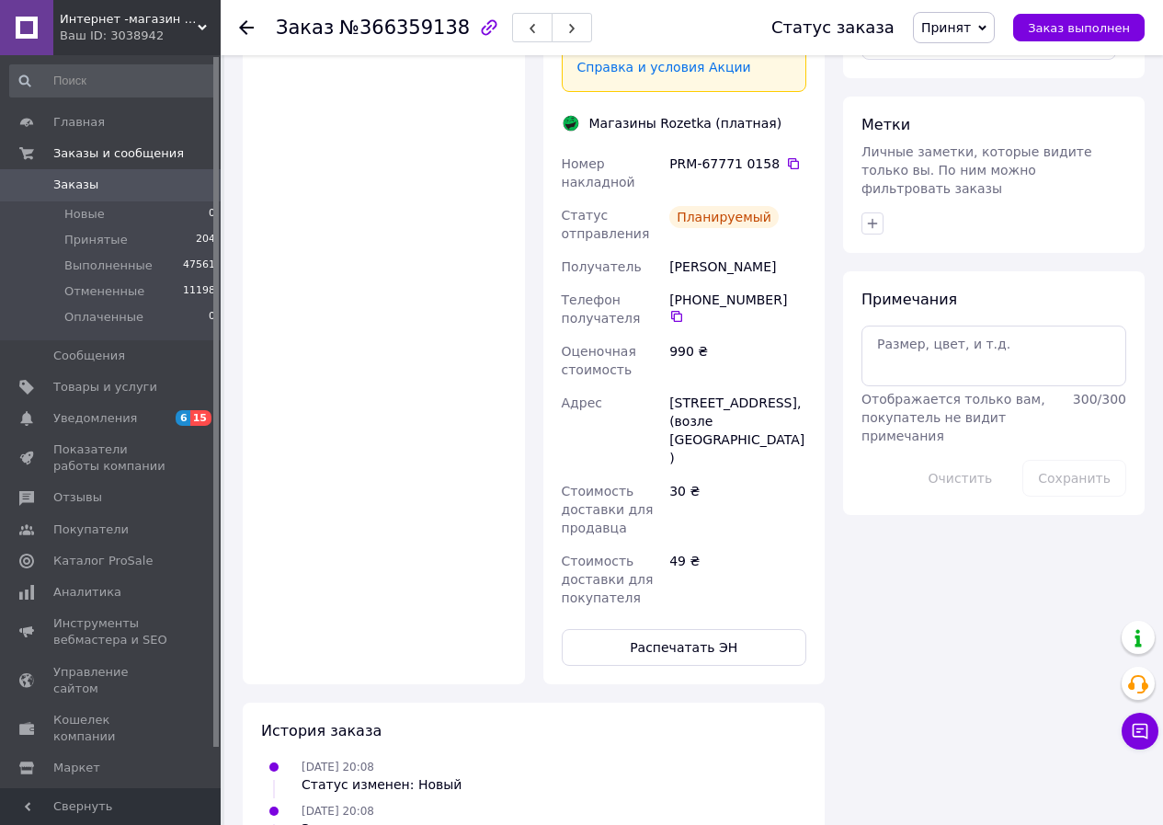
click at [243, 30] on use at bounding box center [246, 27] width 15 height 15
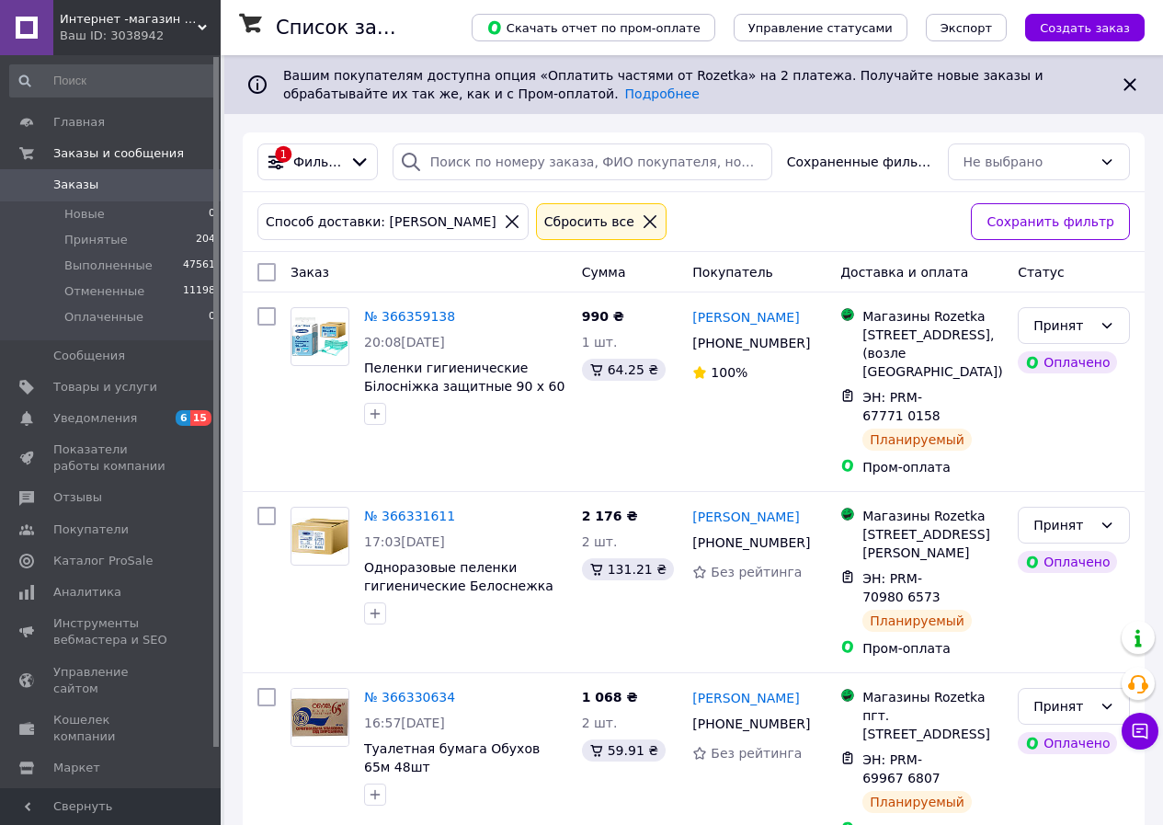
click at [644, 223] on icon at bounding box center [650, 221] width 13 height 13
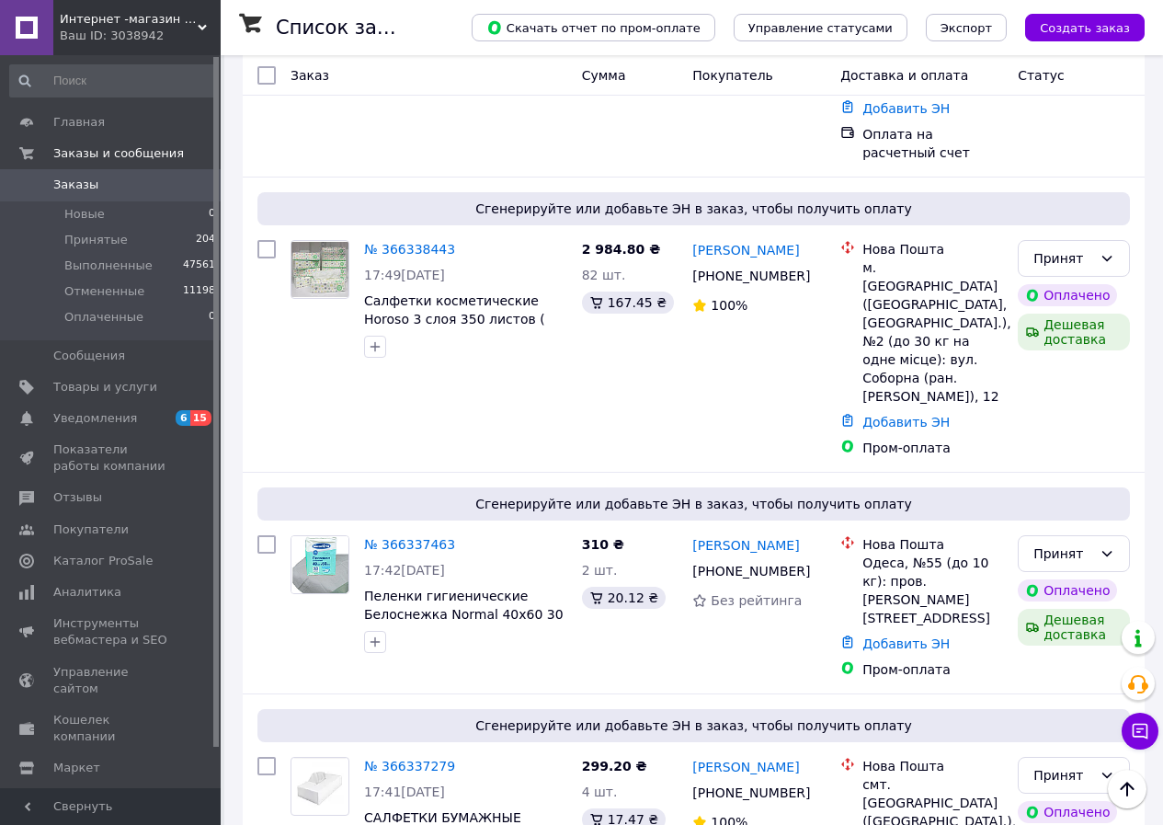
scroll to position [2299, 0]
